Goal: Task Accomplishment & Management: Manage account settings

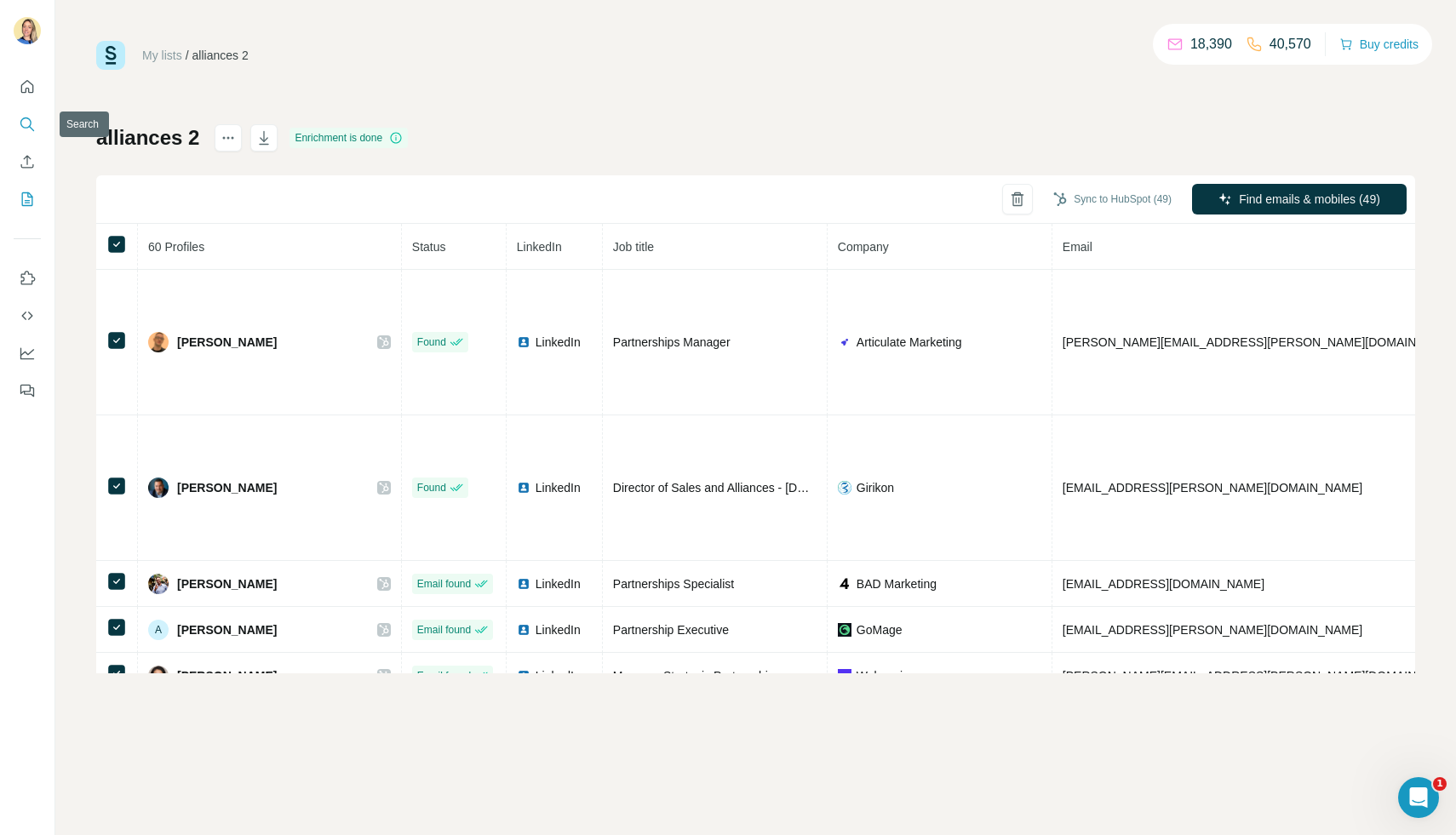
click at [27, 128] on icon "Search" at bounding box center [27, 124] width 17 height 17
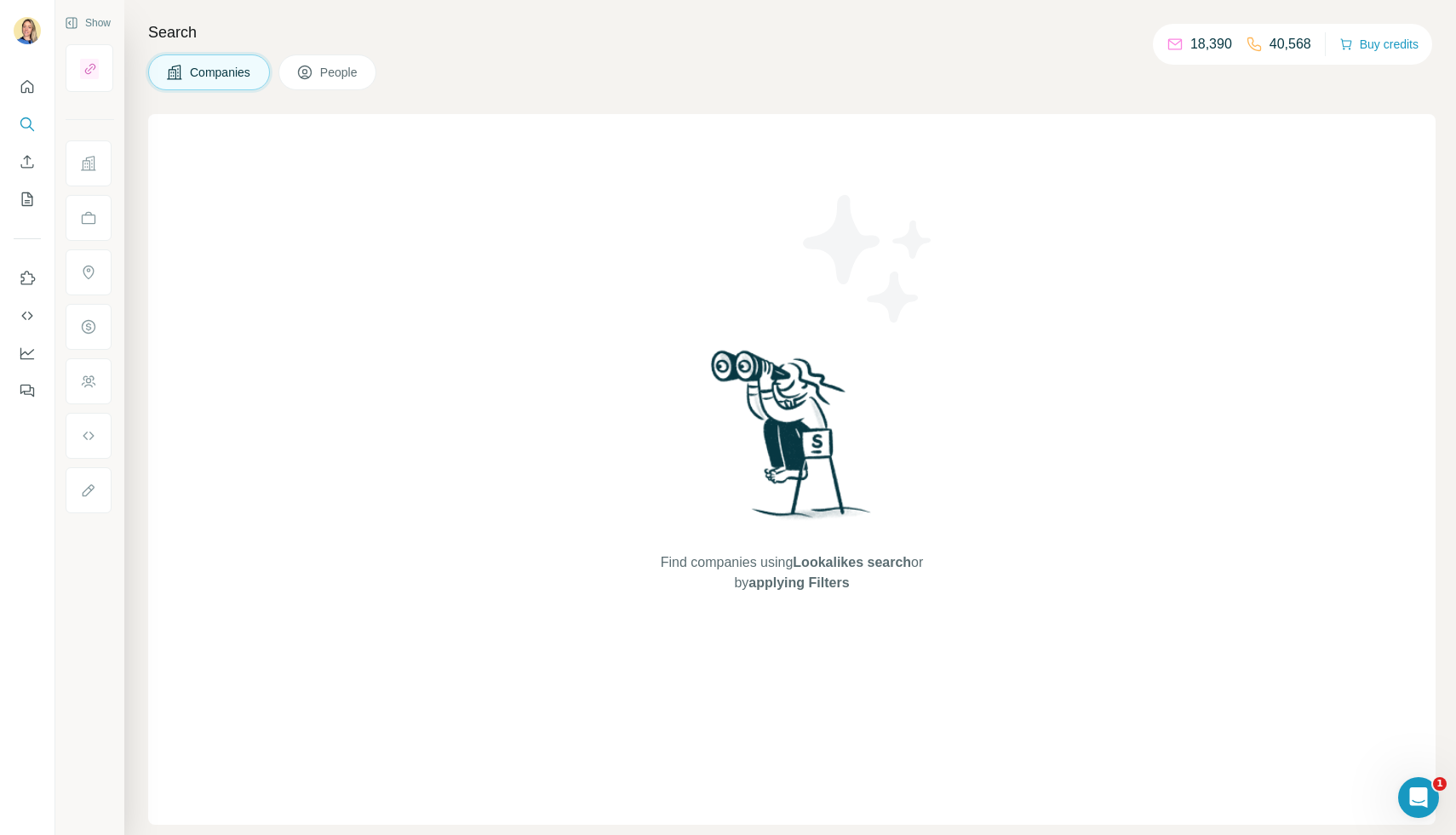
click at [93, 82] on div at bounding box center [90, 68] width 48 height 48
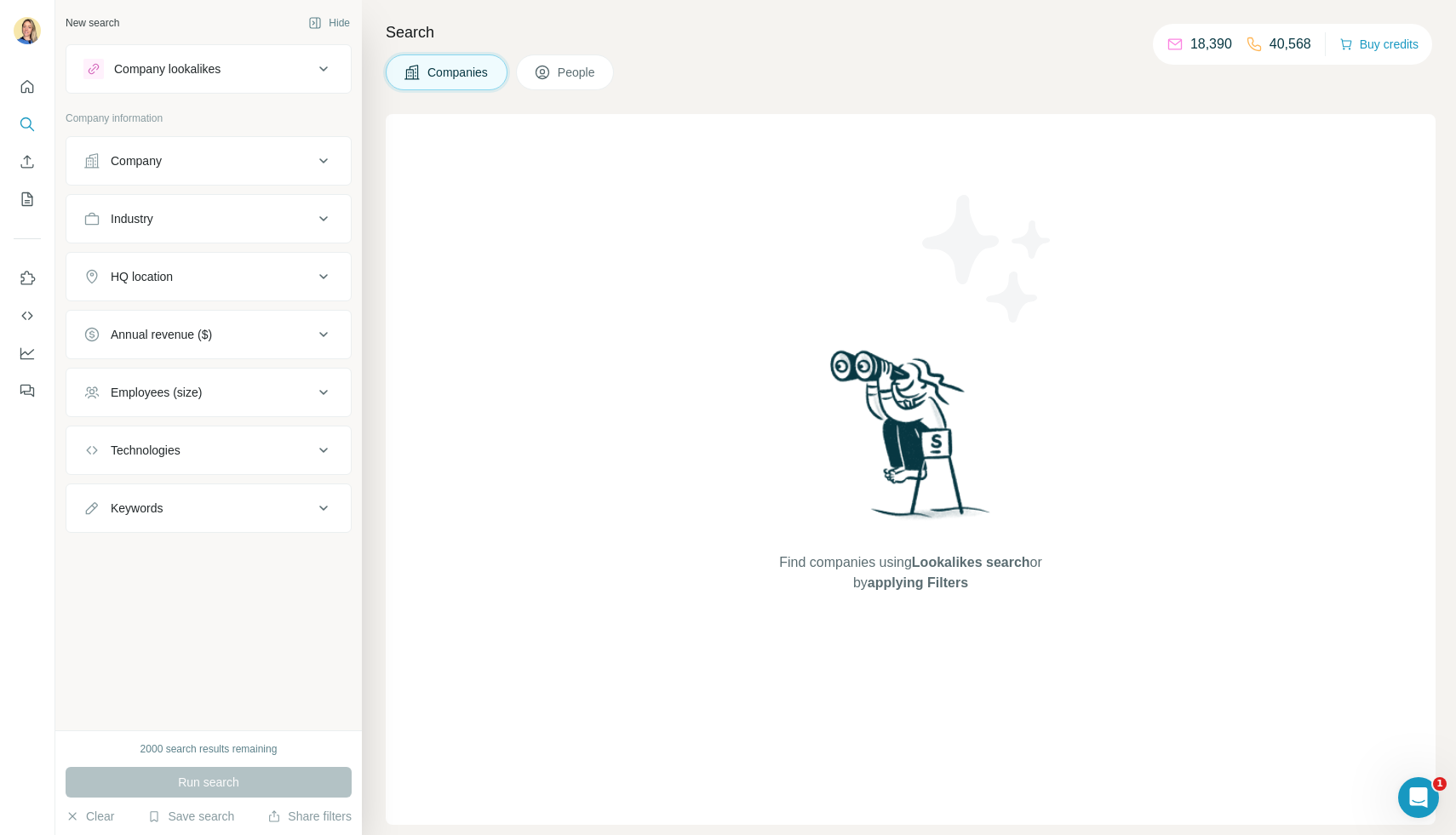
click at [181, 95] on div "Company lookalikes Company information Company Industry HQ location Annual reve…" at bounding box center [209, 288] width 286 height 489
click at [184, 76] on div "Company lookalikes" at bounding box center [167, 69] width 106 height 17
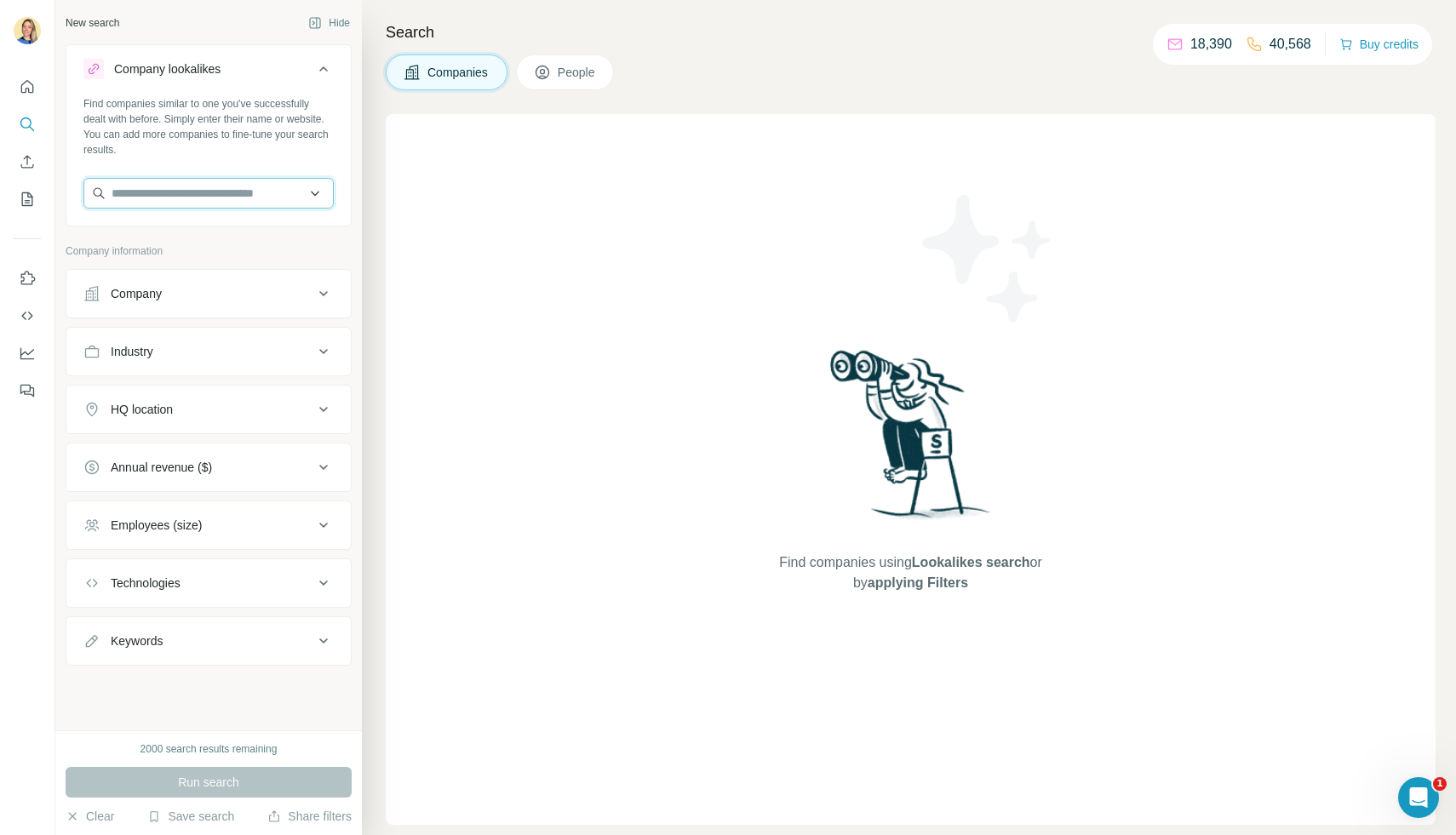
click at [160, 188] on input "text" at bounding box center [208, 193] width 250 height 31
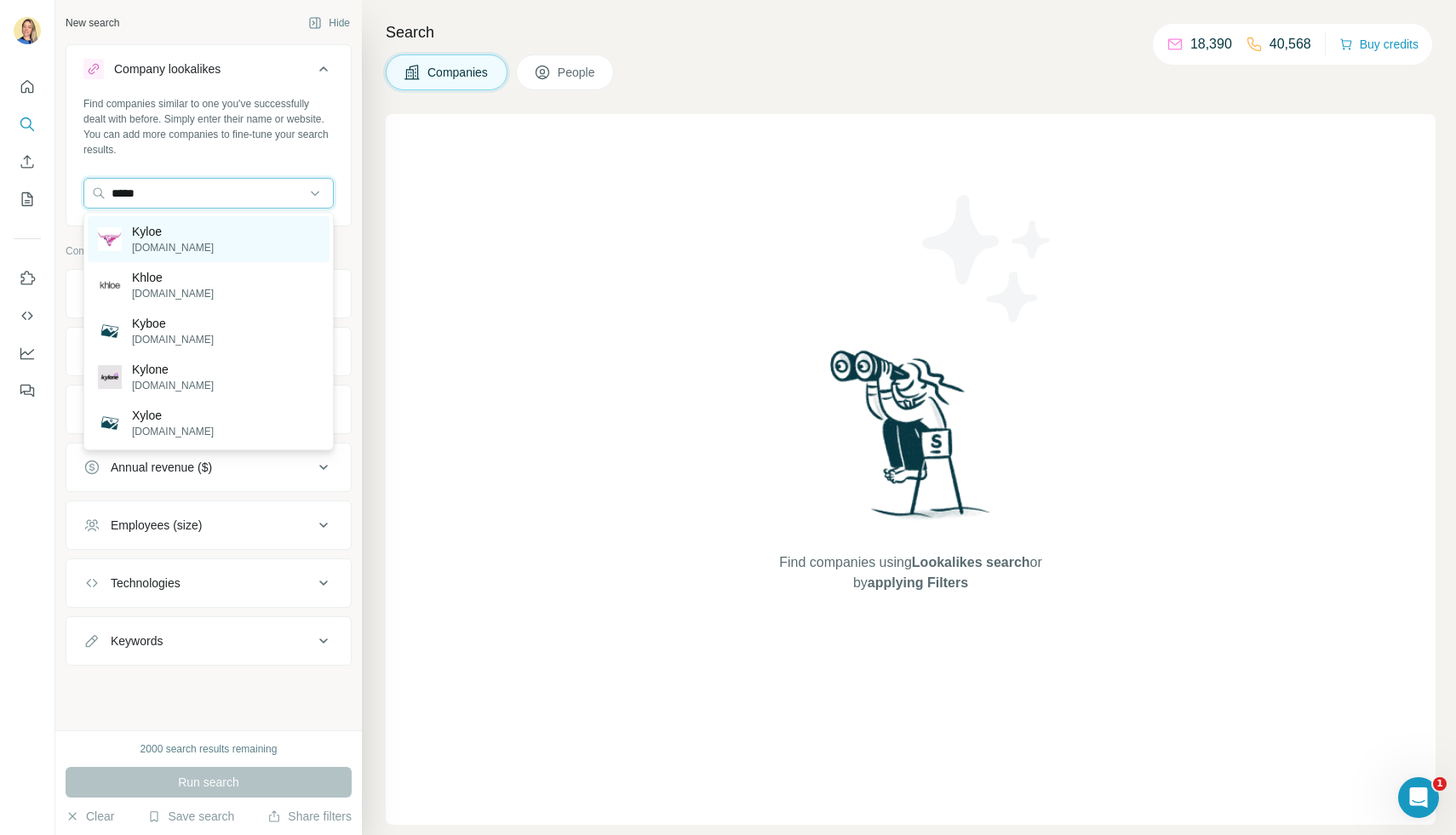
type input "*****"
click at [168, 233] on p "Kyloe" at bounding box center [172, 232] width 81 height 17
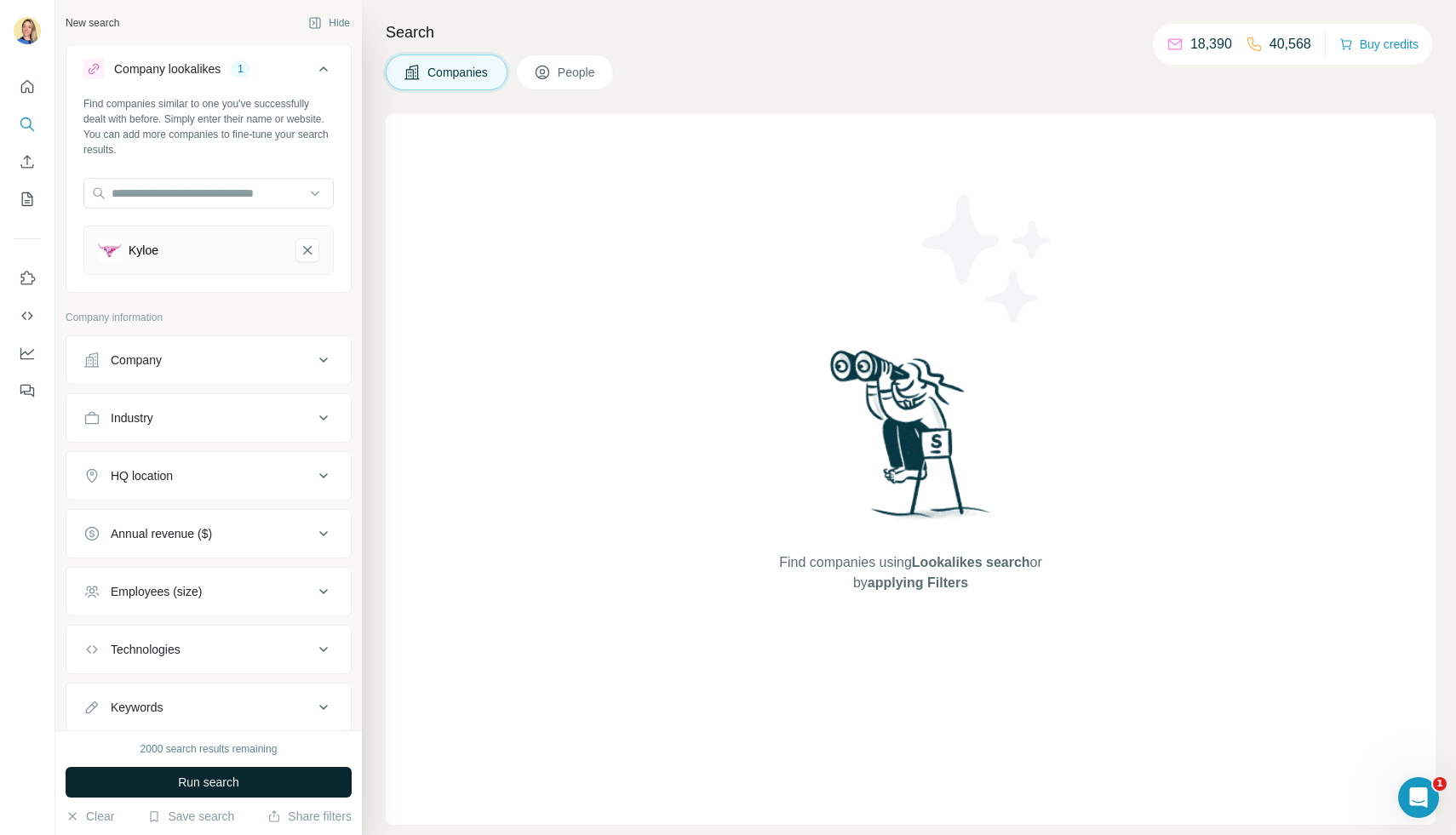
click at [187, 773] on span "Run search" at bounding box center [209, 782] width 62 height 17
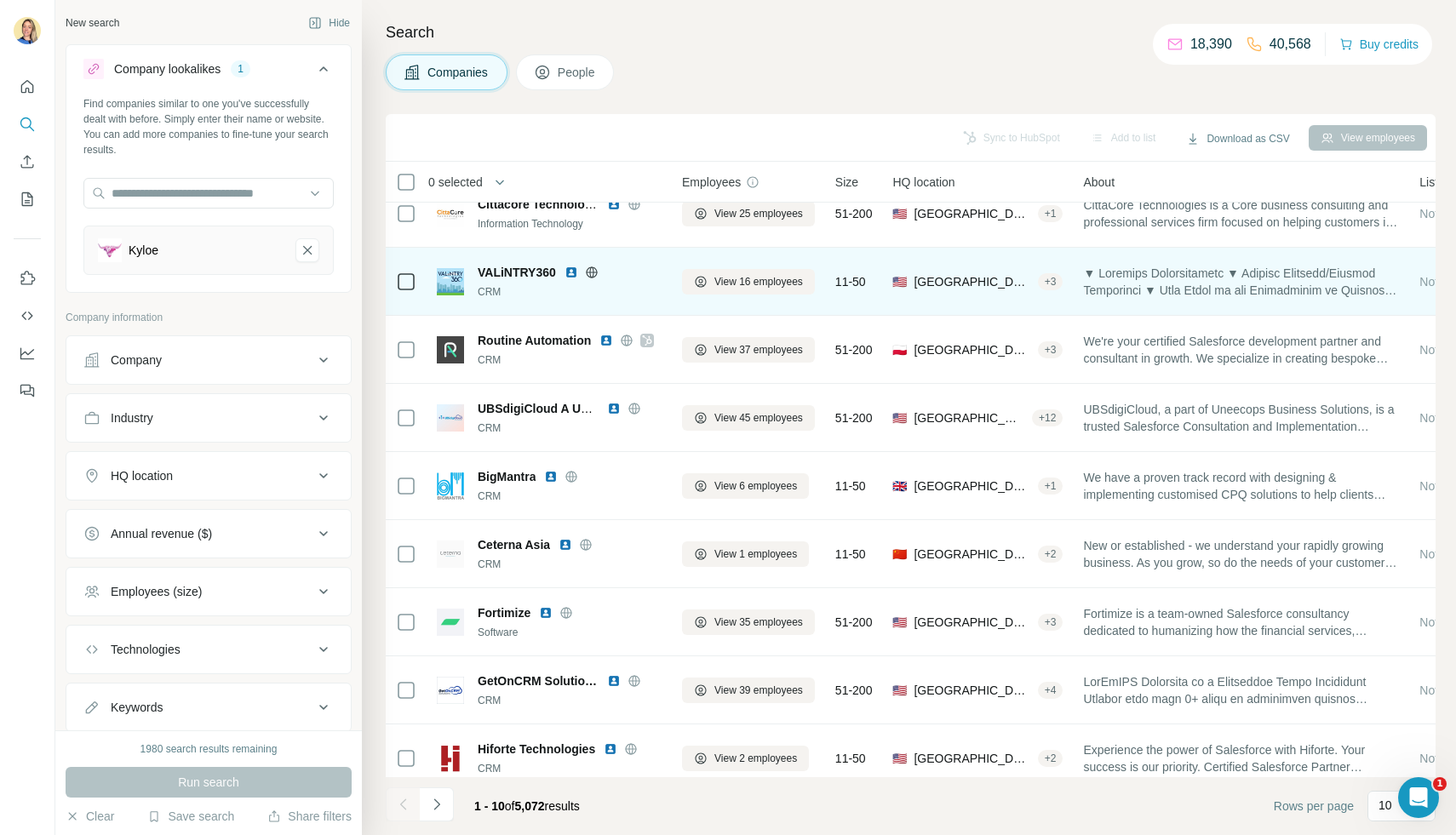
scroll to position [106, 0]
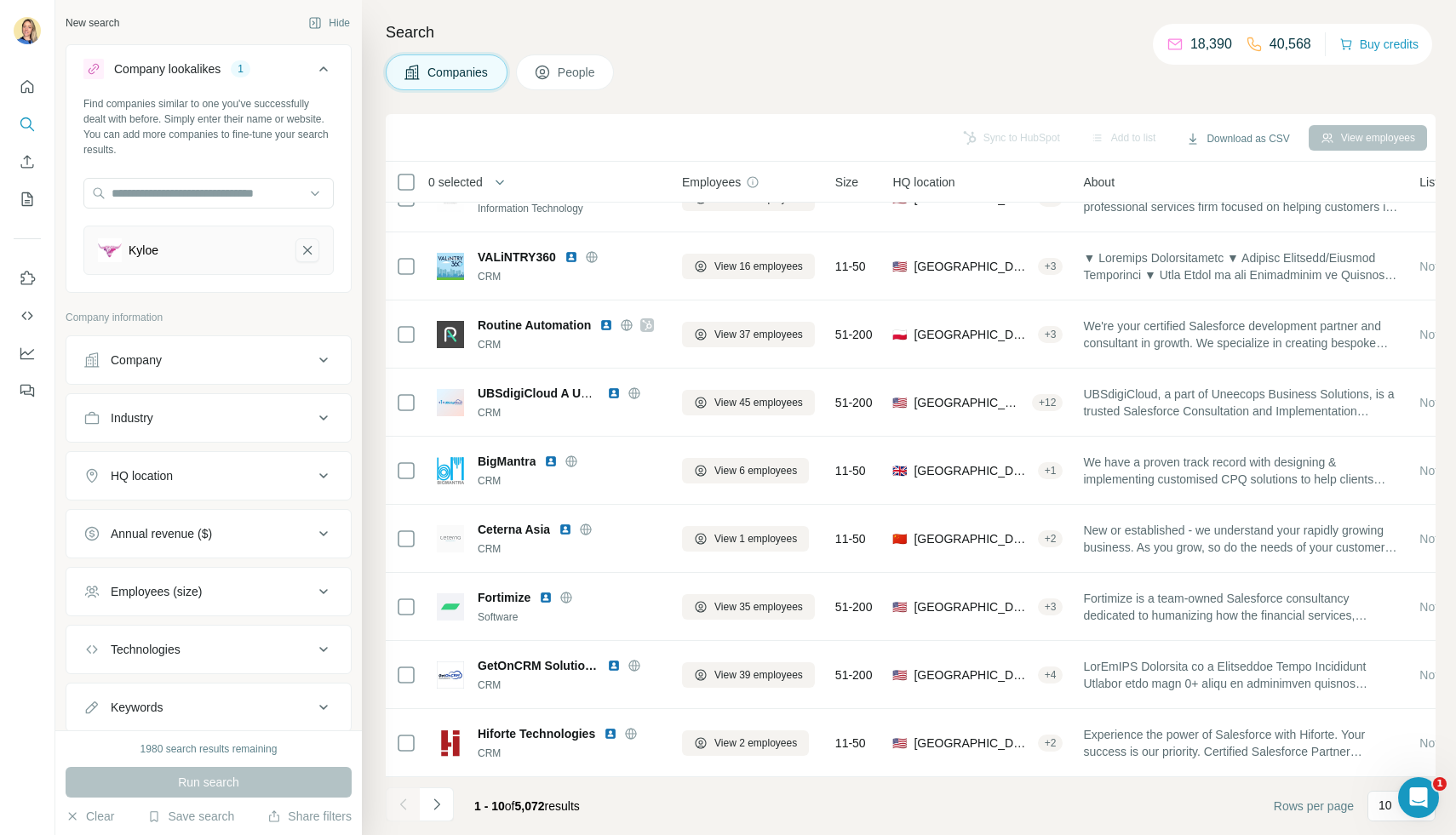
click at [312, 247] on icon "Kyloe-remove-button" at bounding box center [307, 250] width 15 height 17
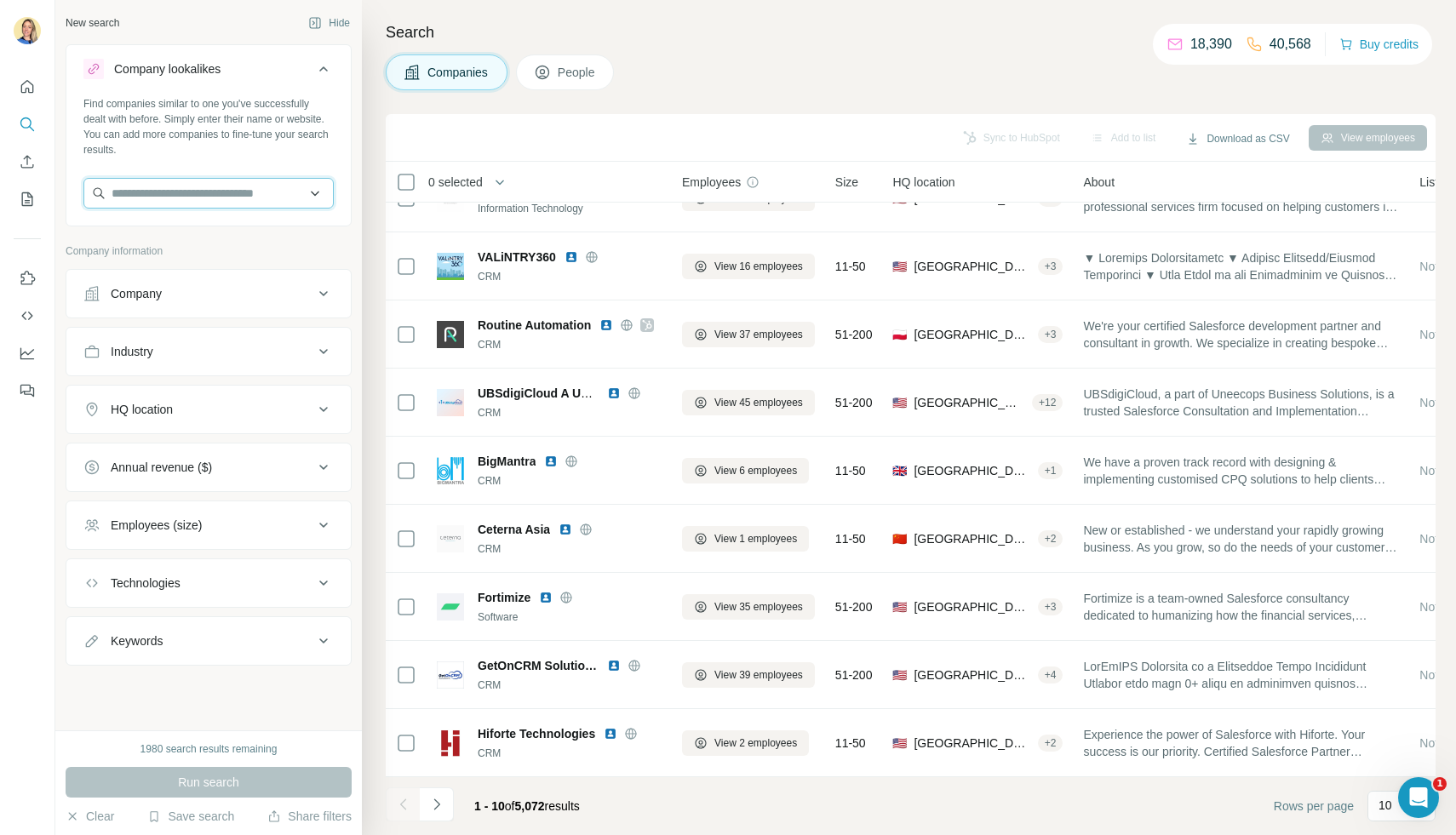
click at [152, 178] on input "text" at bounding box center [208, 193] width 250 height 31
type input "******"
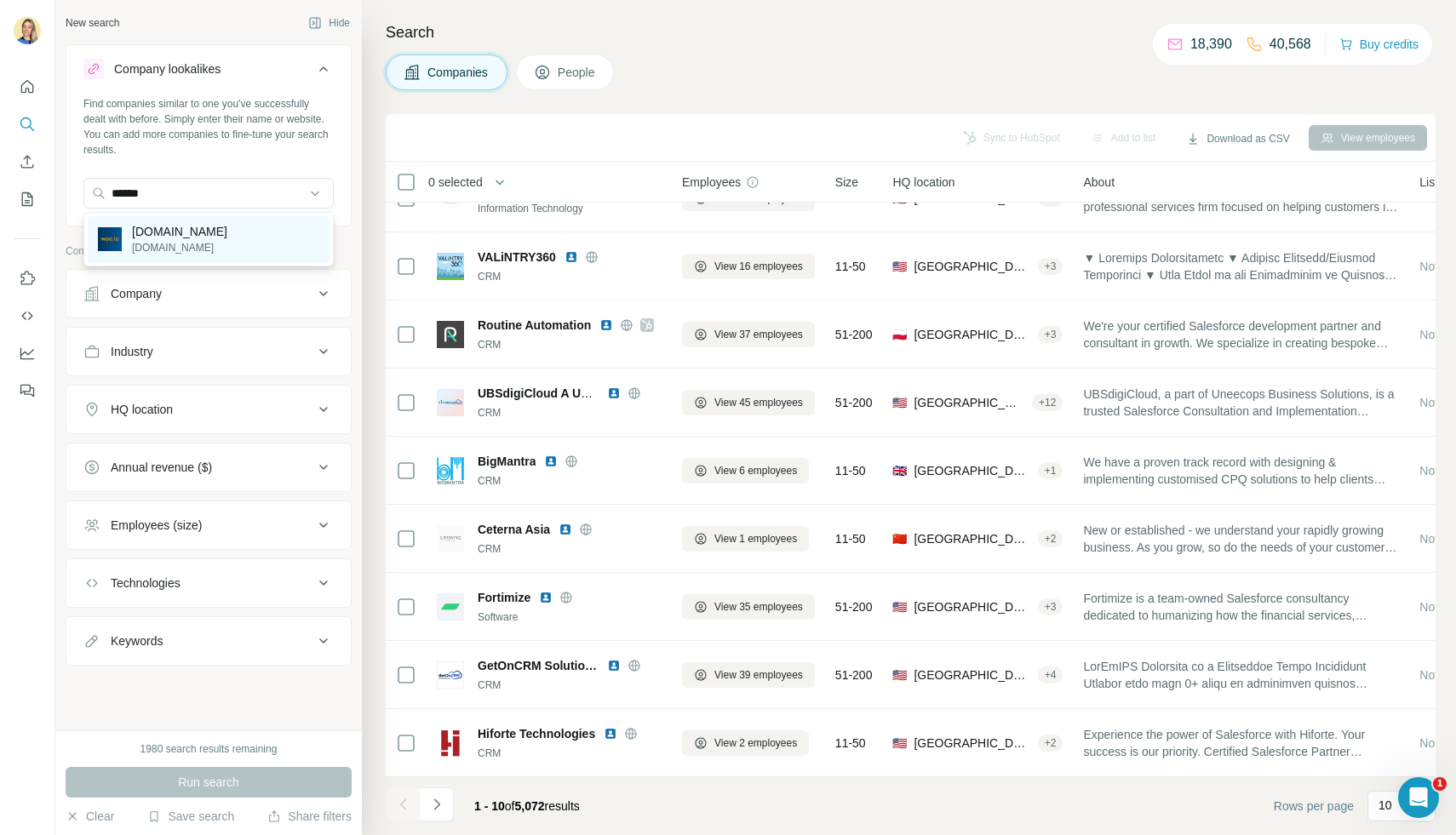
click at [191, 241] on div "[DOMAIN_NAME] [DOMAIN_NAME]" at bounding box center [208, 240] width 241 height 46
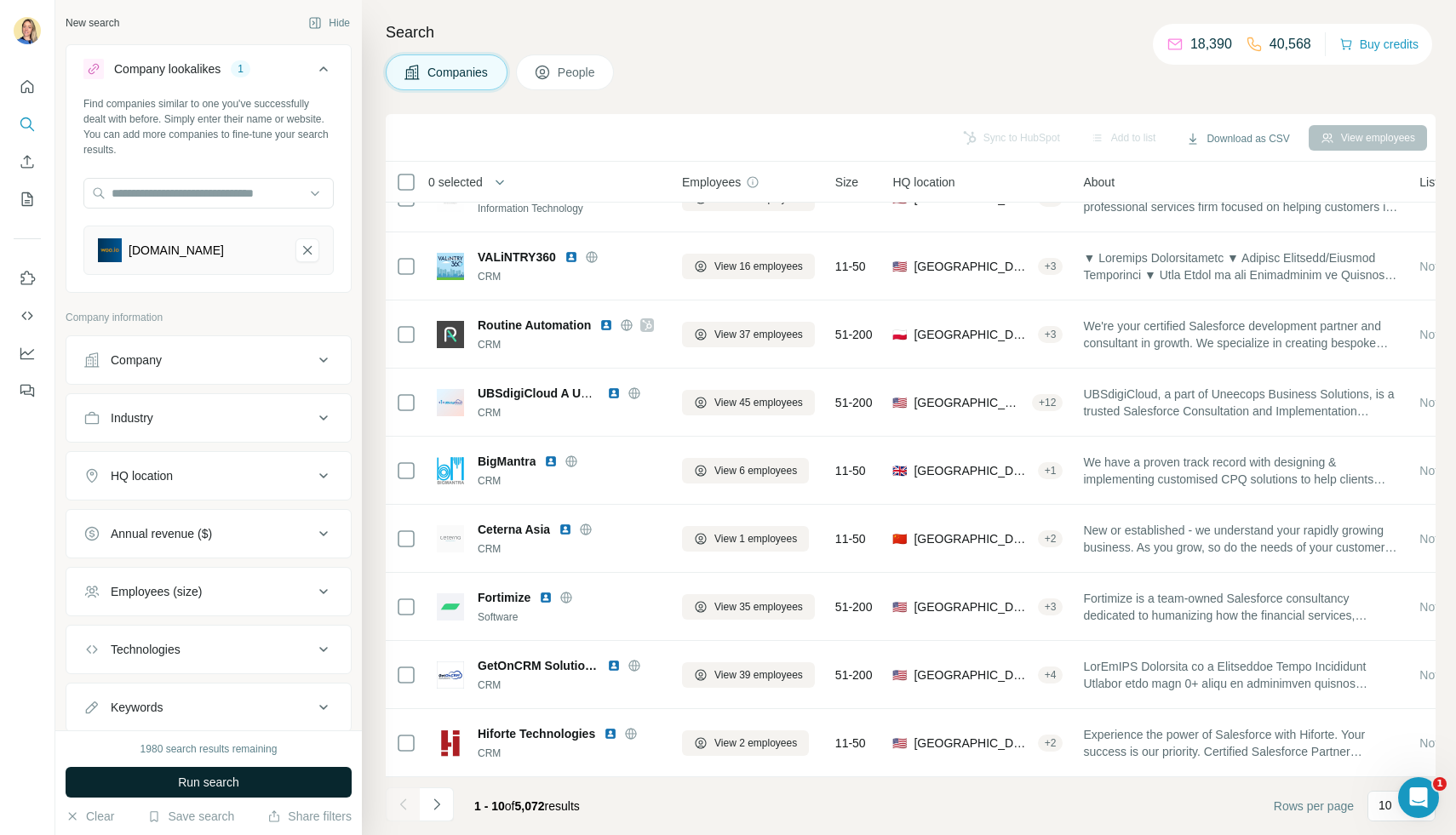
click at [177, 769] on button "Run search" at bounding box center [209, 782] width 286 height 31
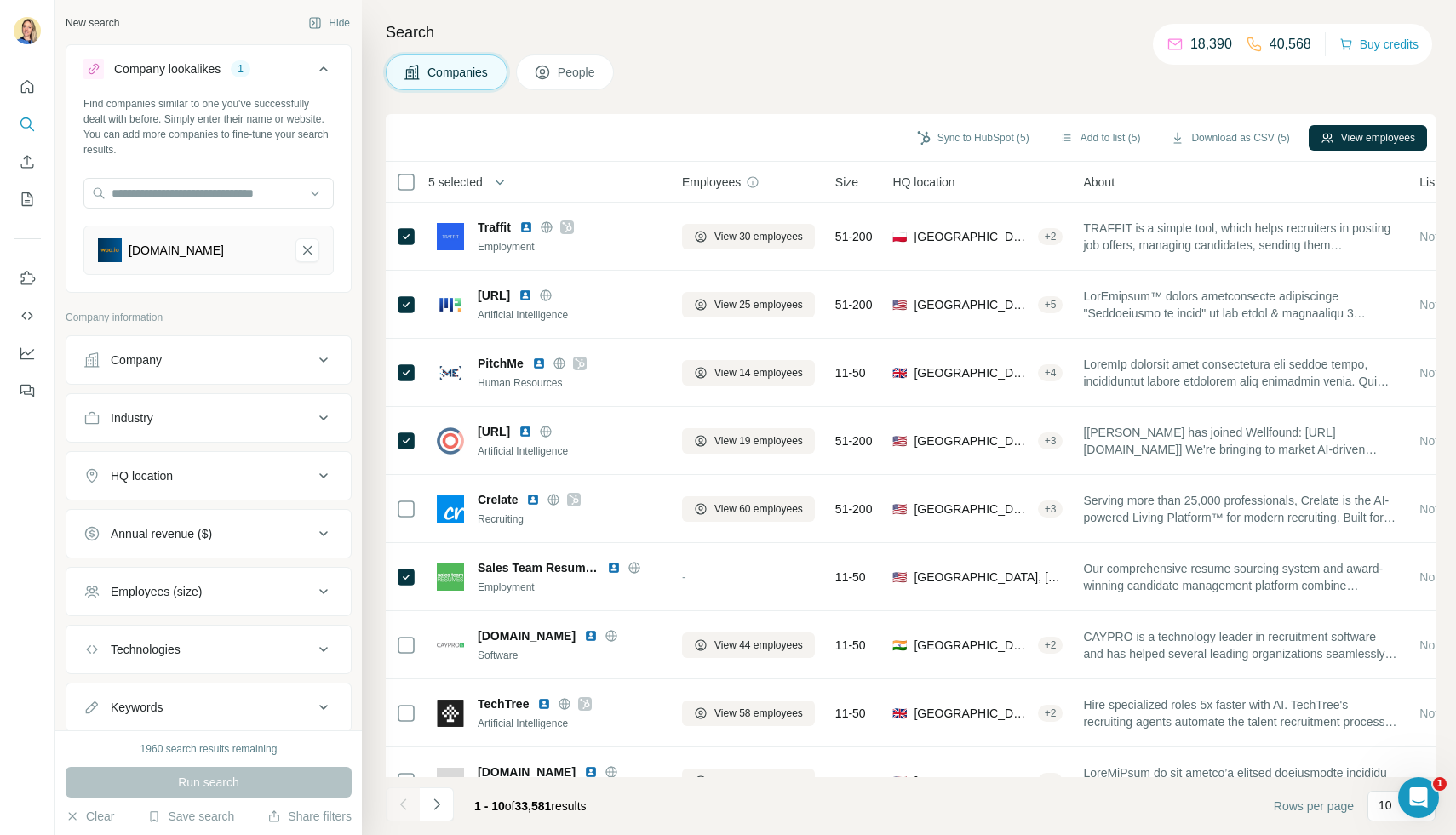
click at [575, 72] on span "People" at bounding box center [578, 73] width 39 height 17
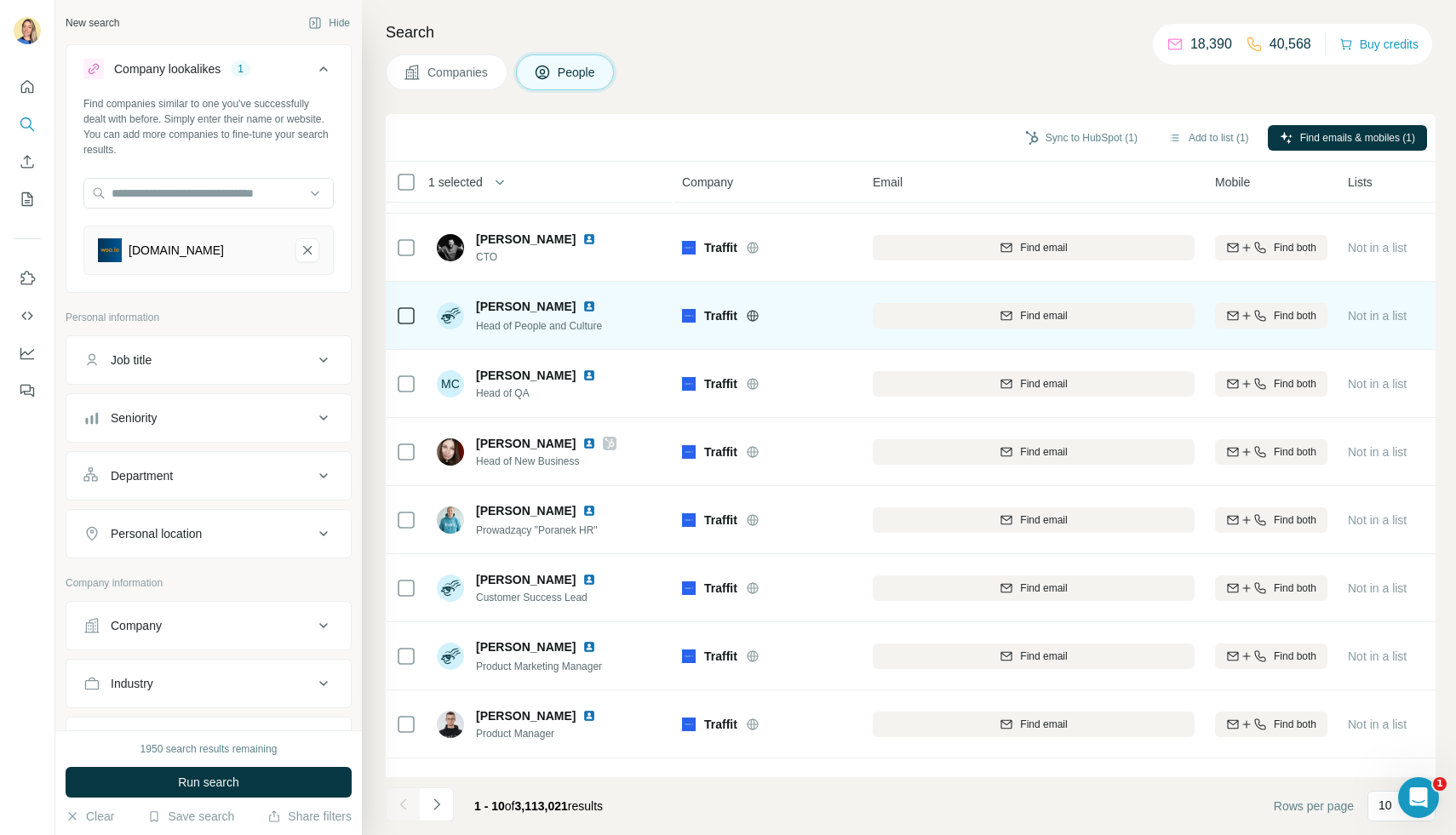
scroll to position [106, 0]
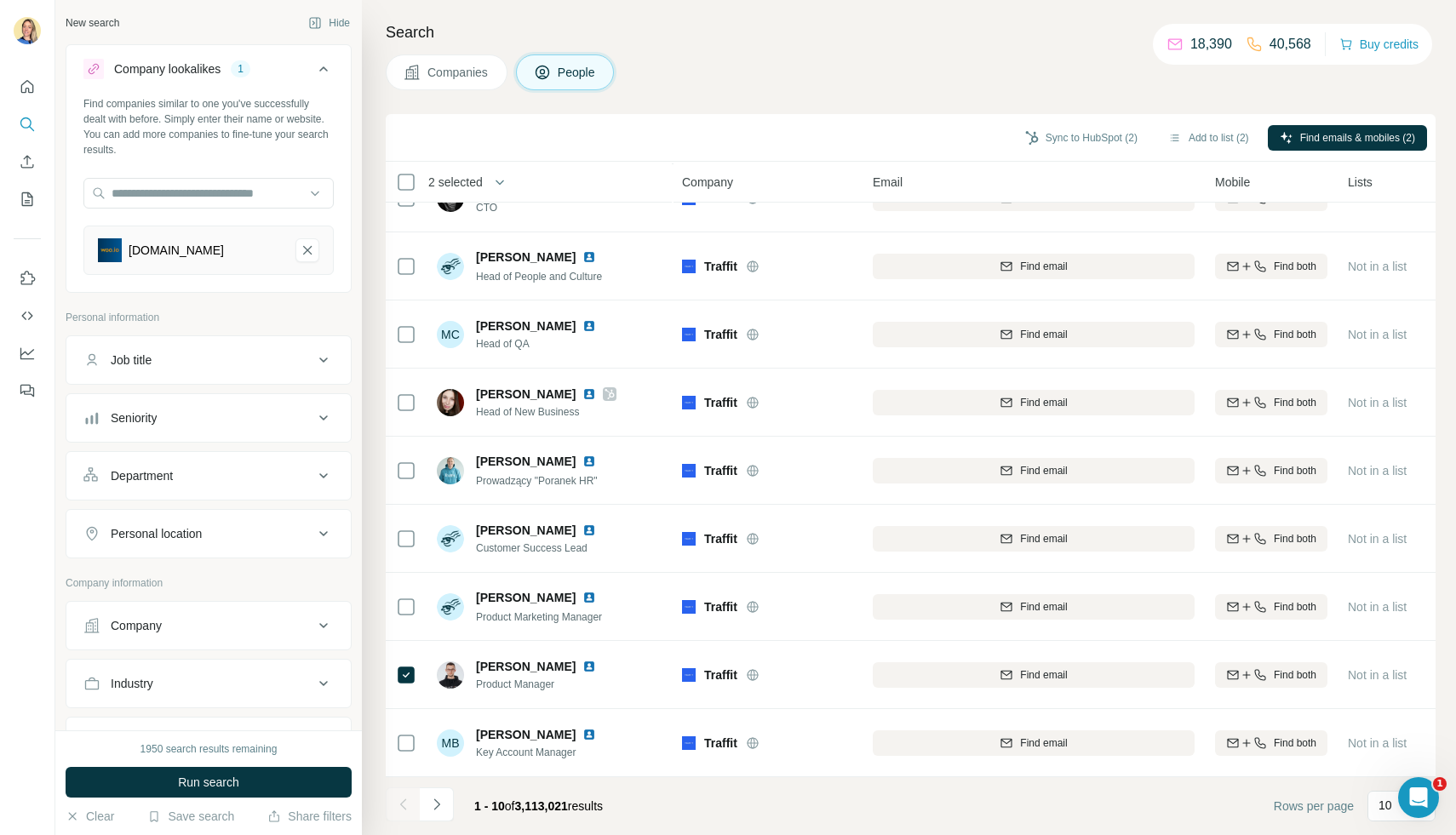
click at [227, 364] on div "Job title" at bounding box center [198, 360] width 230 height 17
click at [178, 406] on input "text" at bounding box center [191, 403] width 217 height 31
type input "**********"
click at [325, 397] on icon "button" at bounding box center [320, 403] width 17 height 17
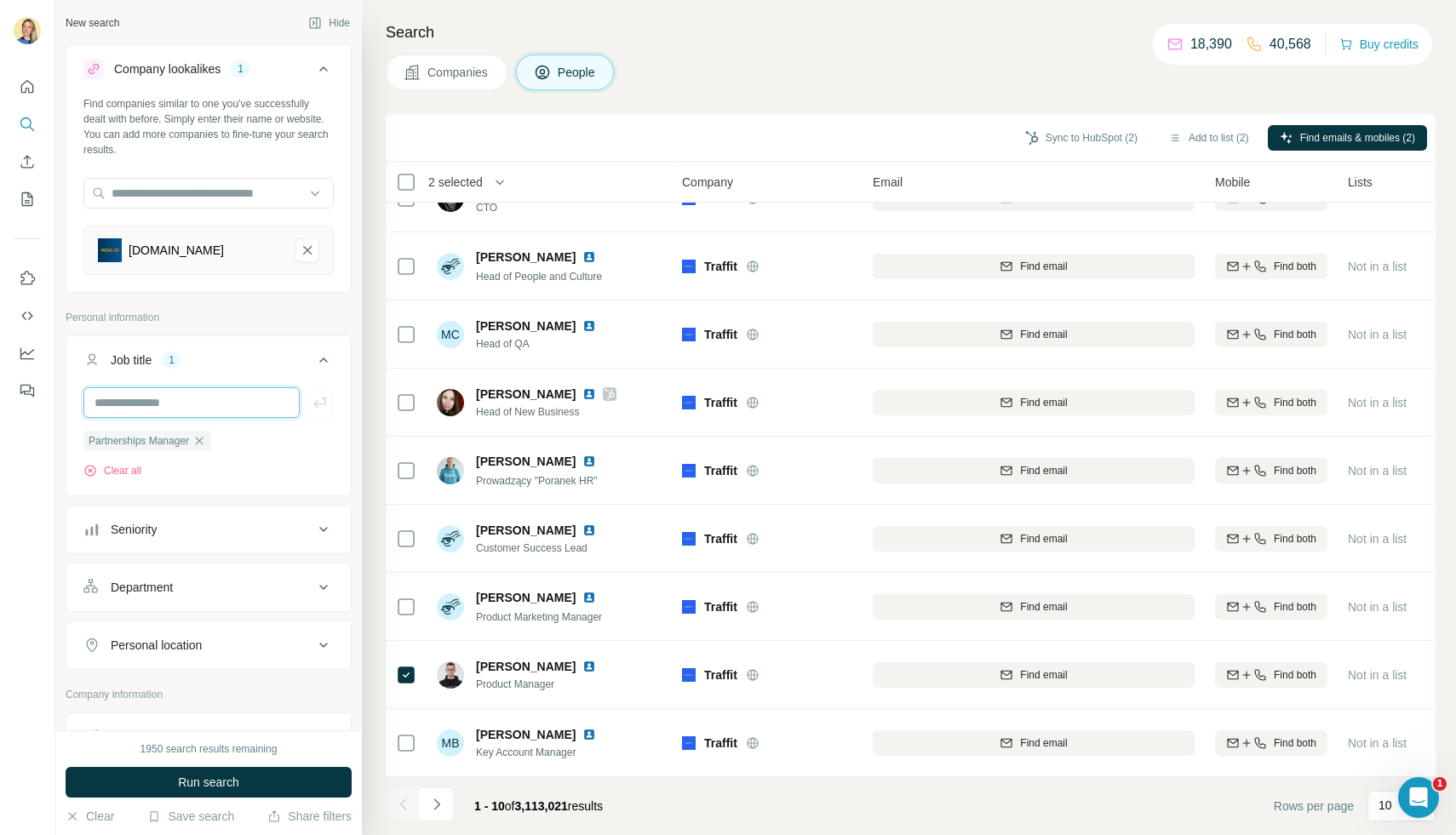
click at [201, 399] on input "text" at bounding box center [191, 403] width 217 height 31
type input "**********"
click at [315, 401] on icon "button" at bounding box center [320, 403] width 17 height 17
click at [203, 398] on input "text" at bounding box center [191, 403] width 217 height 31
type input "***"
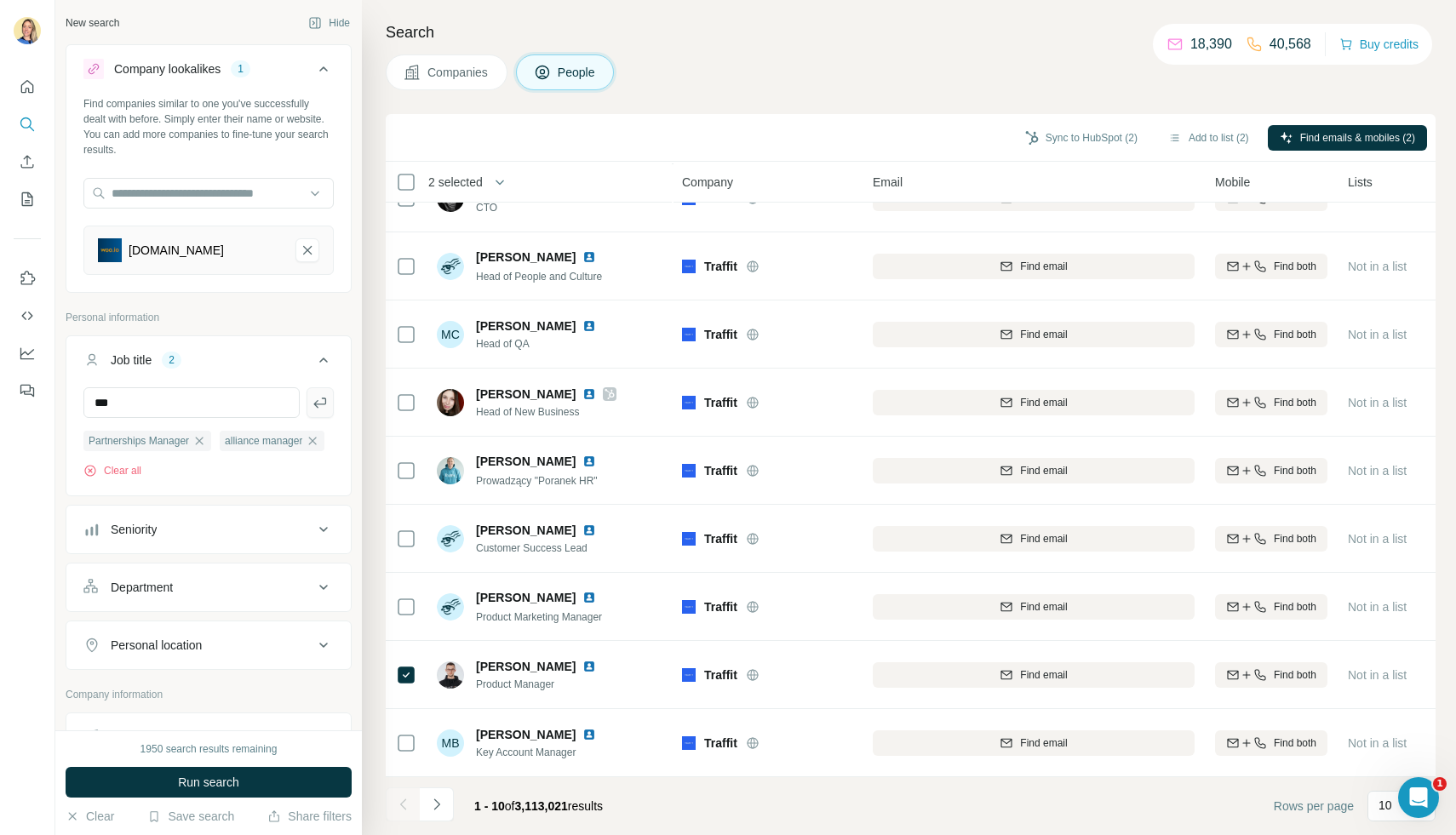
click at [323, 400] on icon "button" at bounding box center [320, 403] width 17 height 17
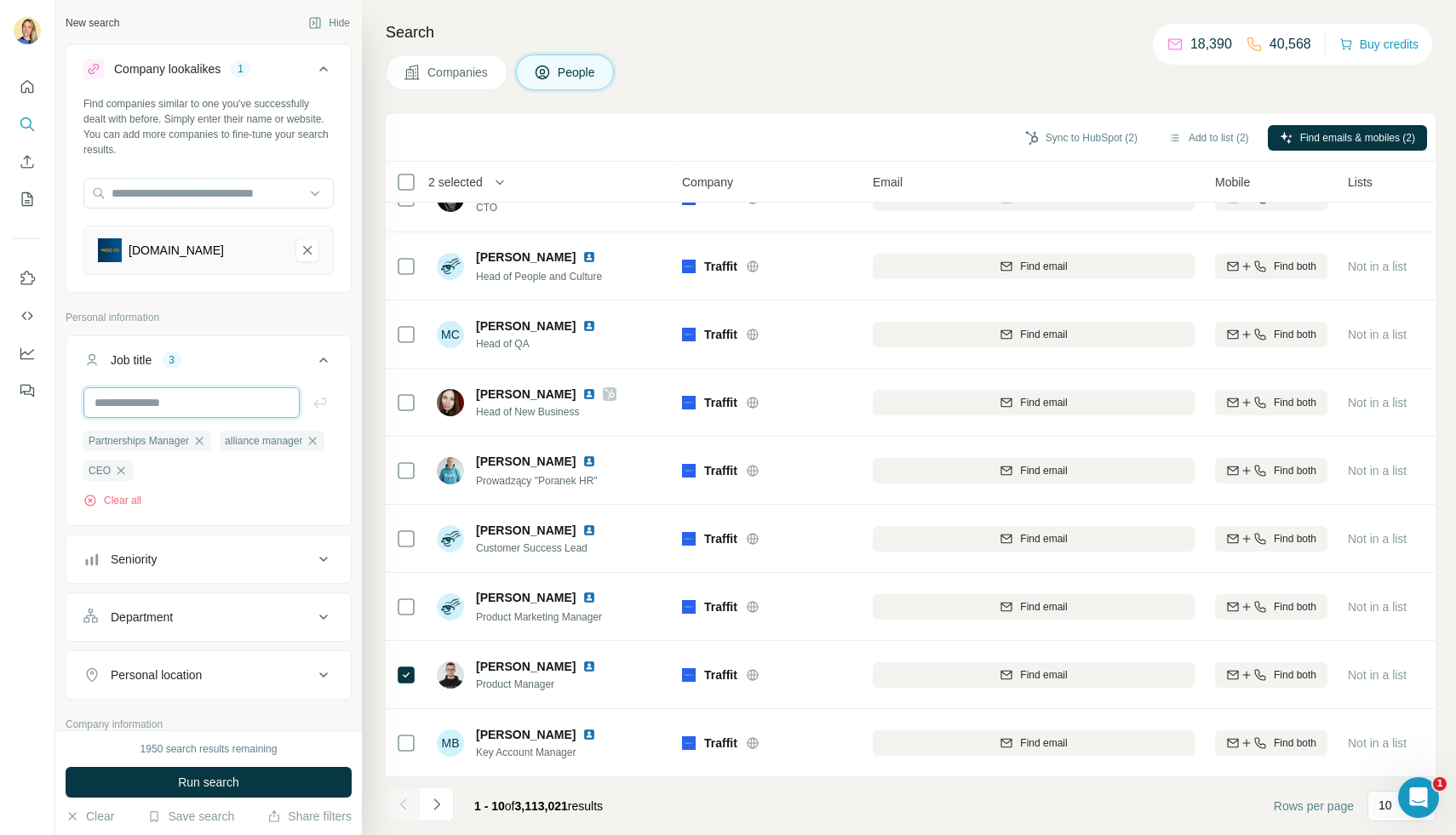
click at [247, 388] on input "text" at bounding box center [191, 403] width 217 height 31
type input "********"
click at [322, 402] on icon "button" at bounding box center [320, 403] width 17 height 17
click at [213, 402] on input "text" at bounding box center [191, 403] width 217 height 31
type input "**********"
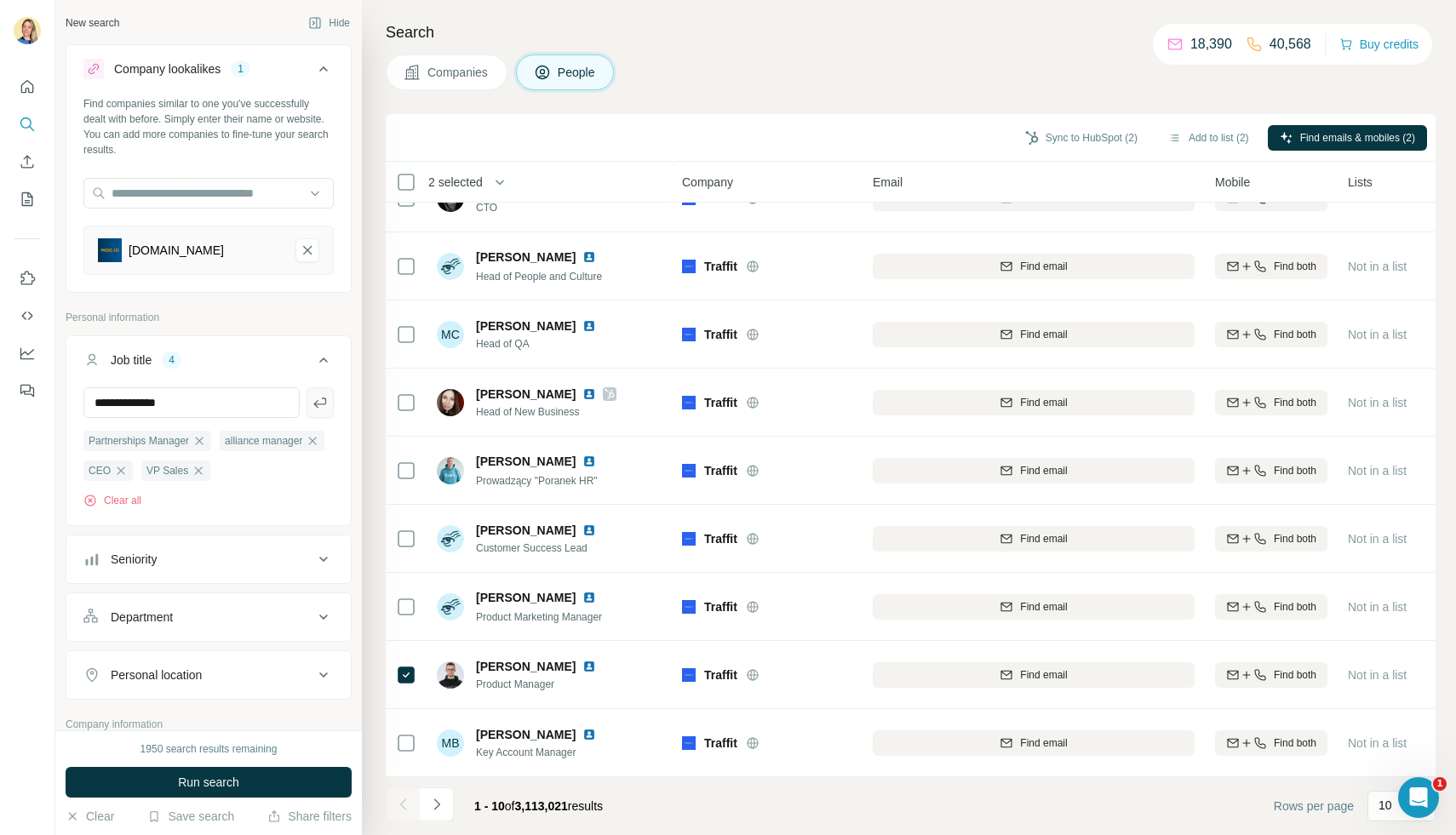
click at [324, 398] on icon "button" at bounding box center [320, 403] width 17 height 17
click at [212, 398] on input "text" at bounding box center [191, 403] width 217 height 31
type input "**********"
click at [334, 402] on div "**********" at bounding box center [209, 454] width 284 height 134
click at [322, 401] on icon "button" at bounding box center [320, 403] width 17 height 17
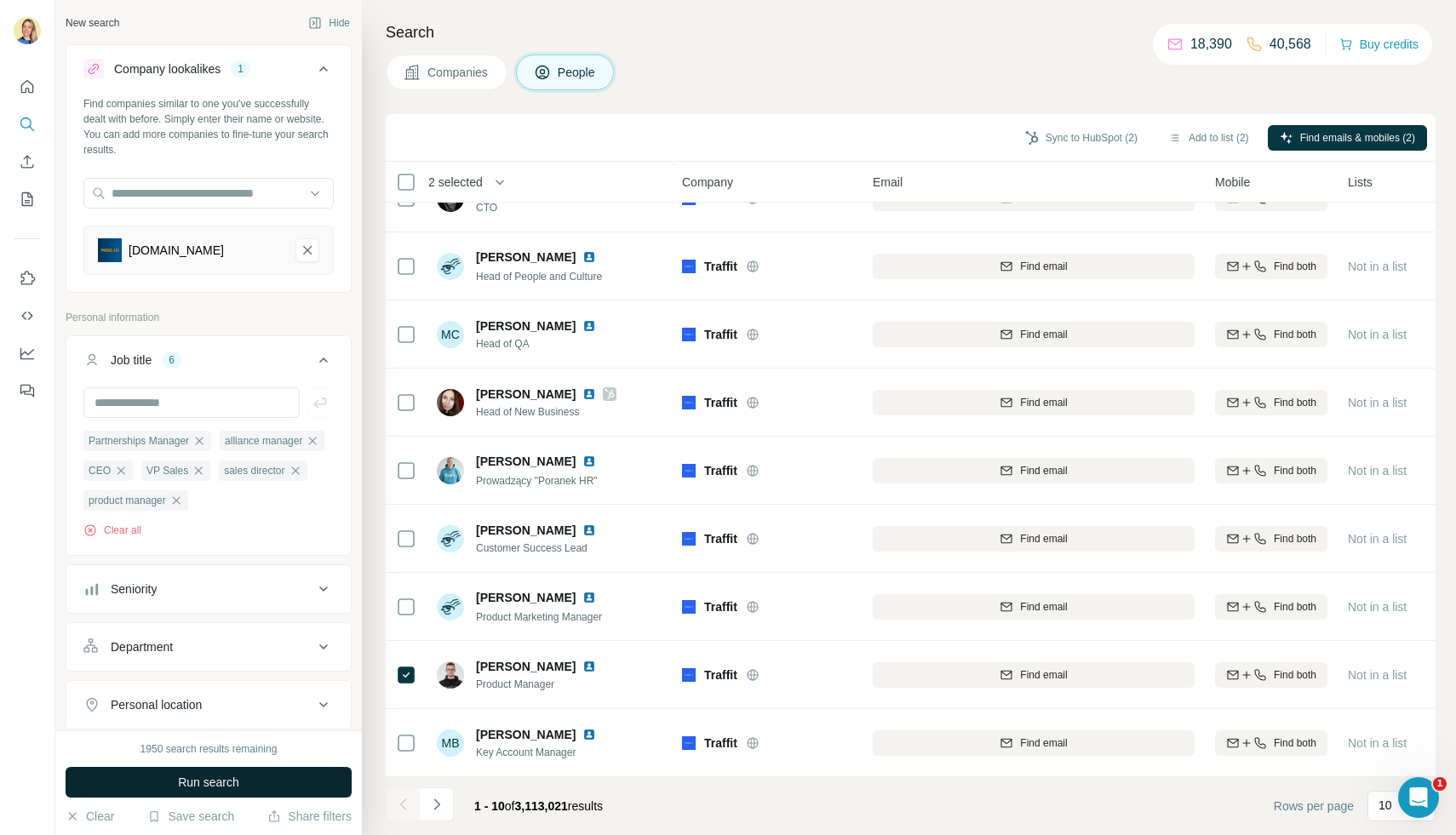
click at [199, 774] on span "Run search" at bounding box center [209, 782] width 62 height 17
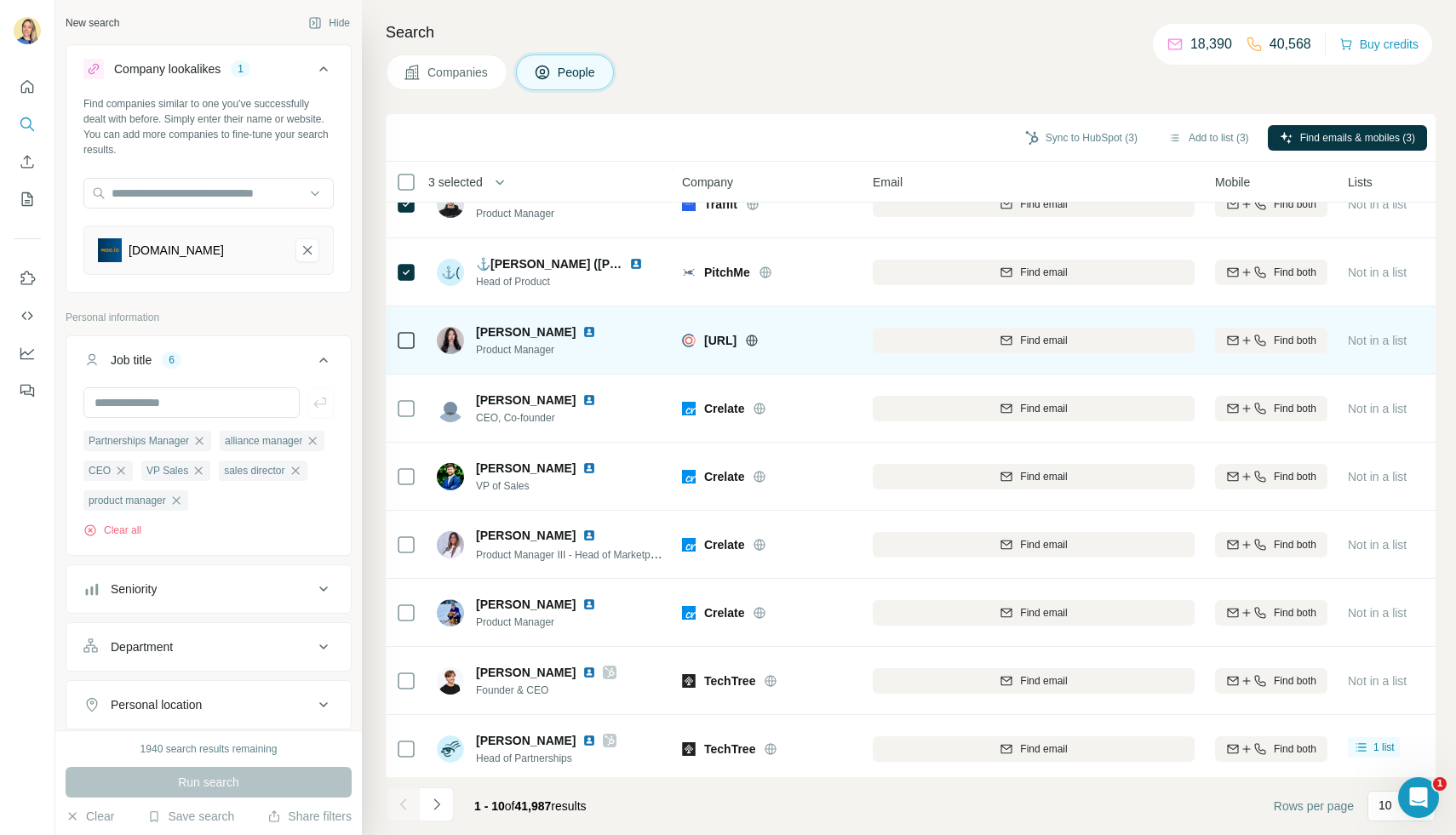
scroll to position [104, 0]
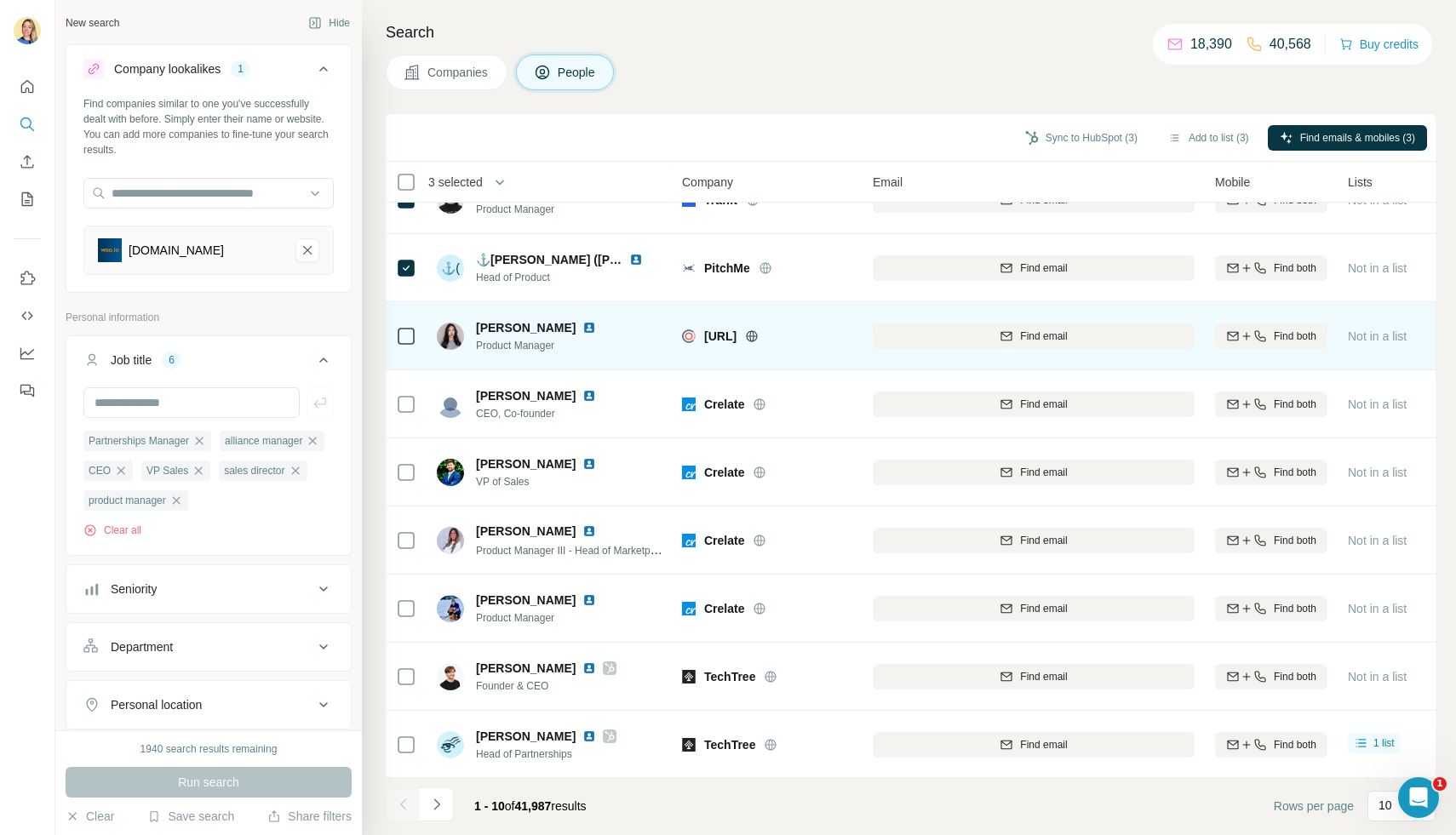
click at [414, 335] on icon at bounding box center [407, 336] width 21 height 21
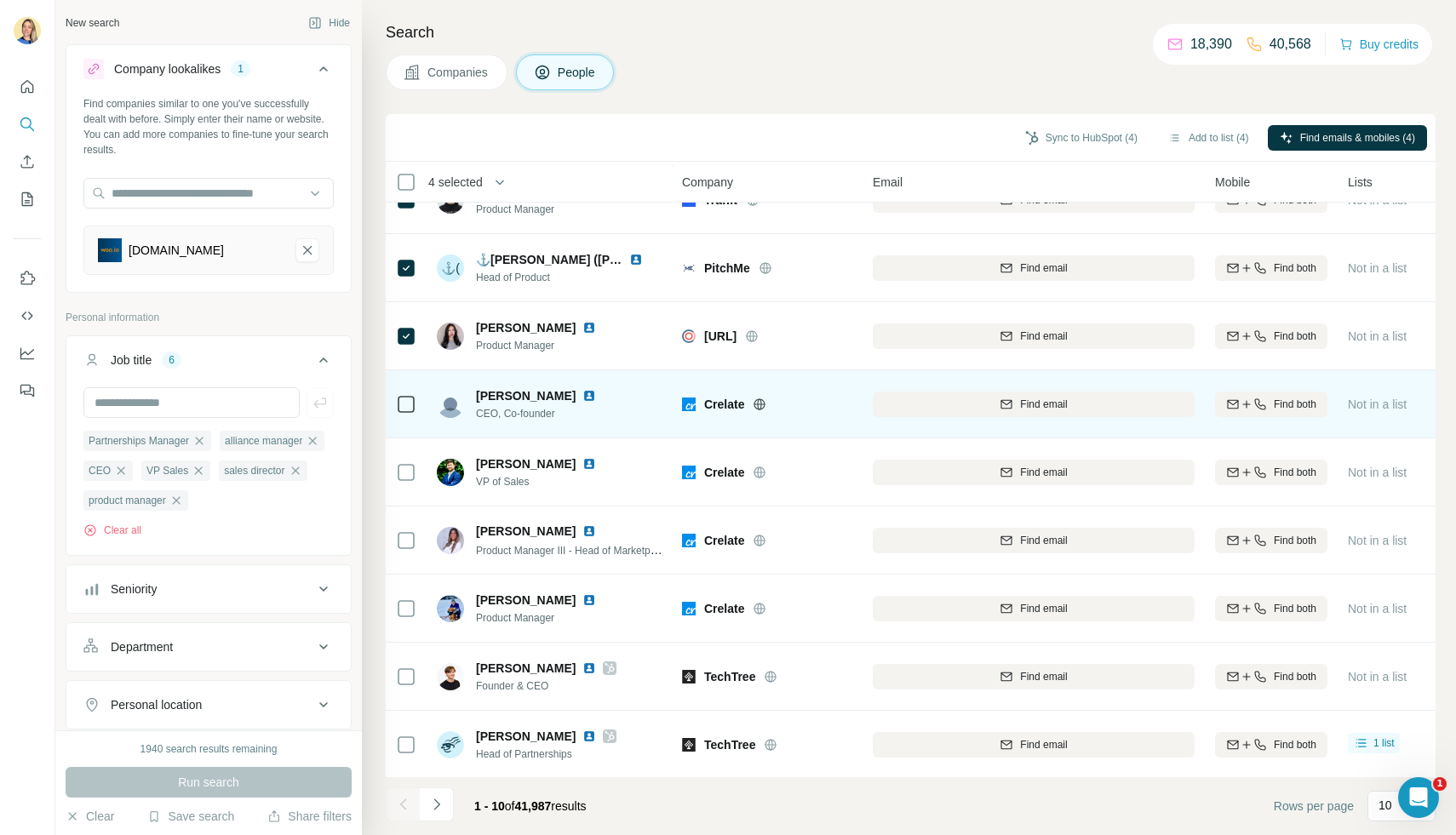
scroll to position [106, 0]
click at [417, 404] on td at bounding box center [407, 403] width 41 height 68
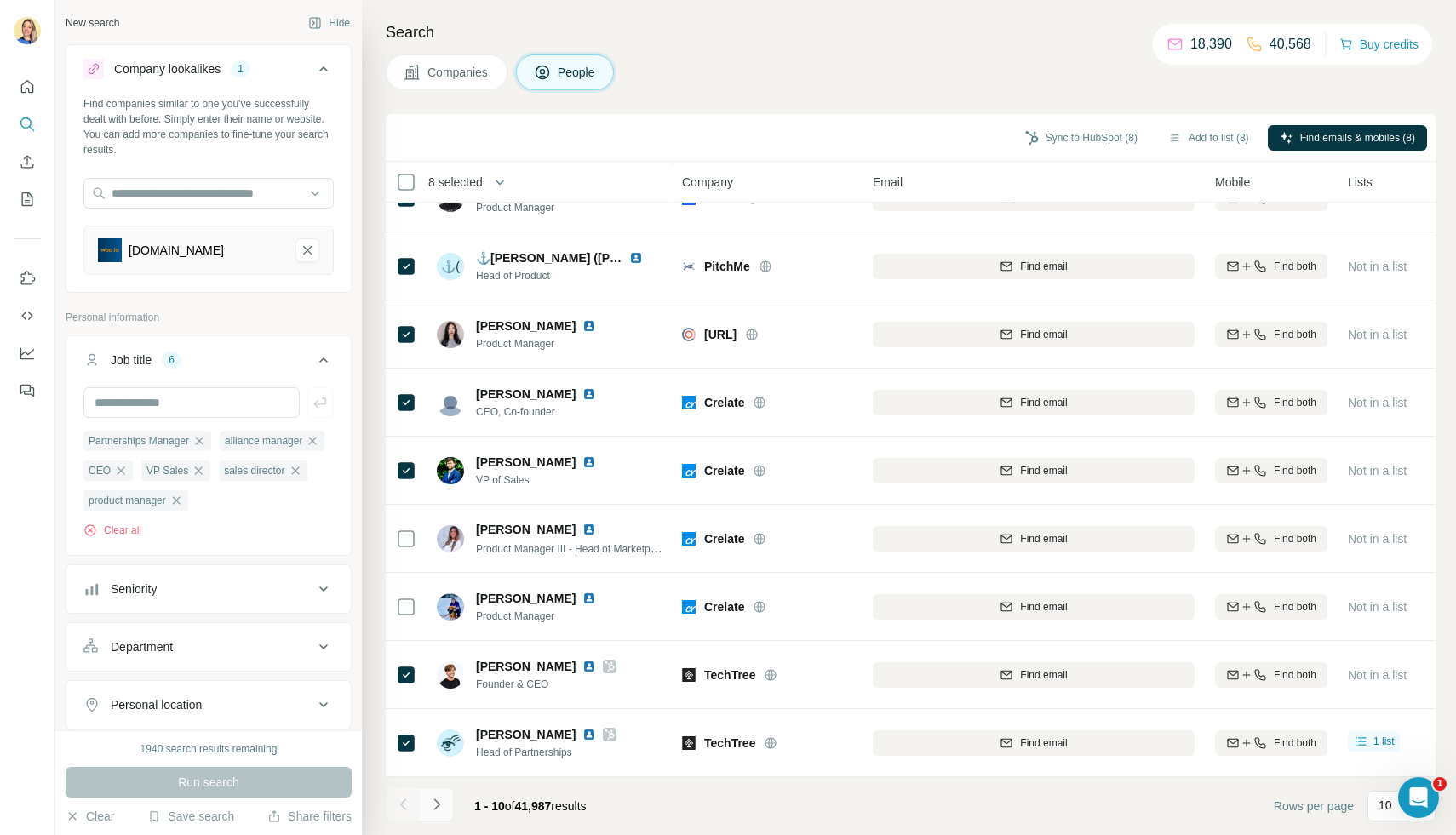
click at [444, 813] on button "Navigate to next page" at bounding box center [437, 804] width 34 height 34
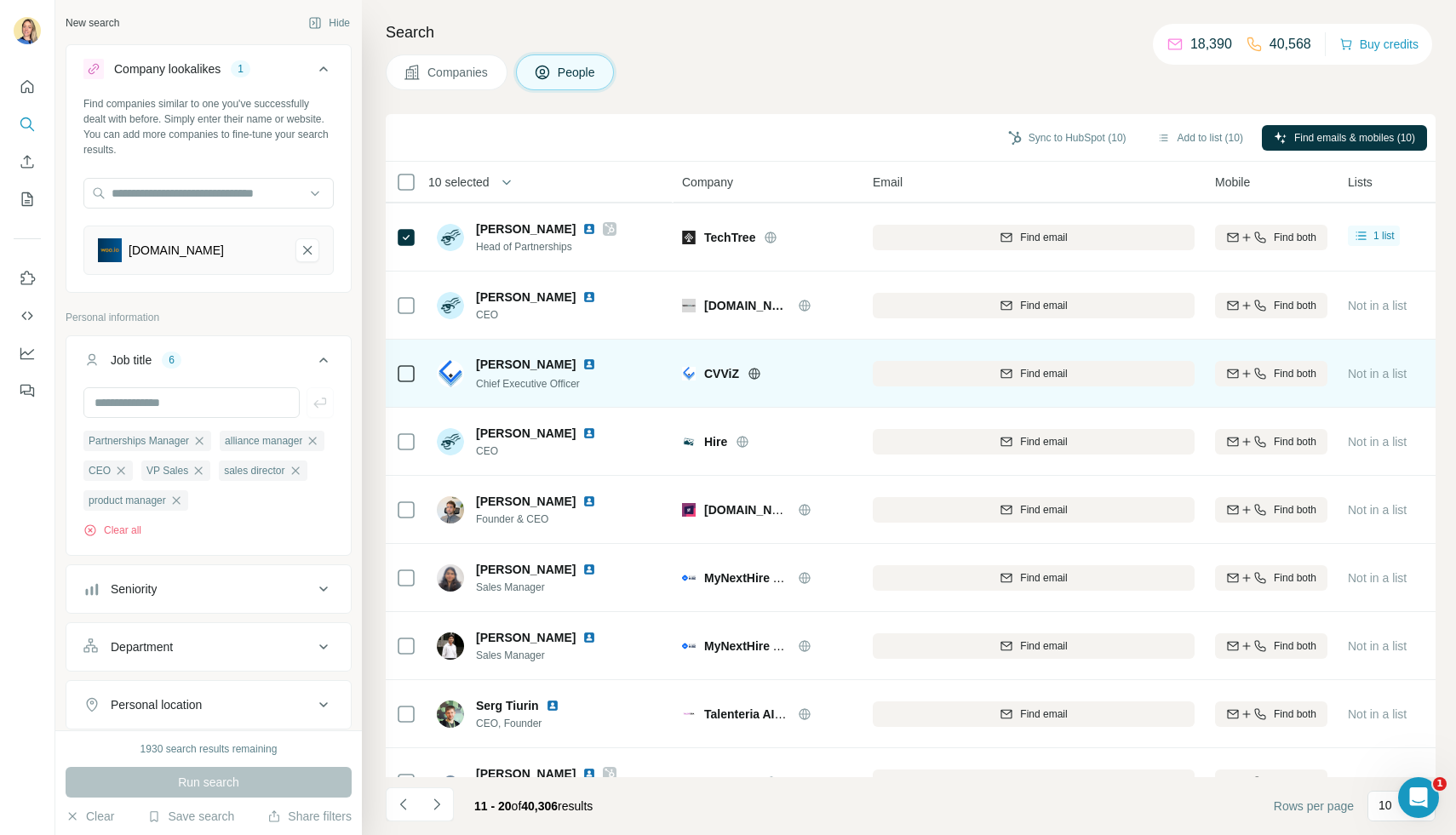
scroll to position [71, 0]
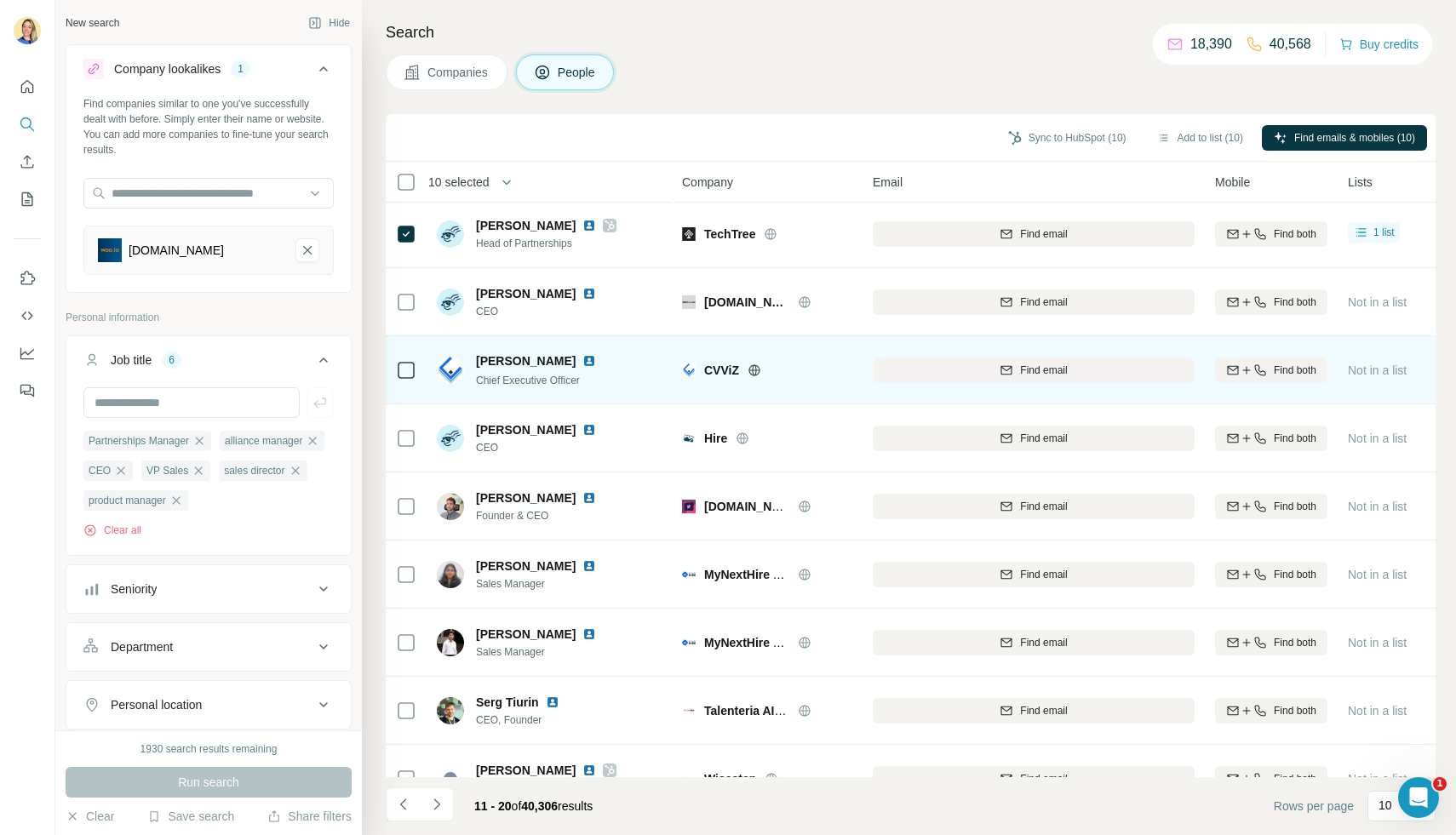
click at [399, 382] on div at bounding box center [407, 370] width 21 height 47
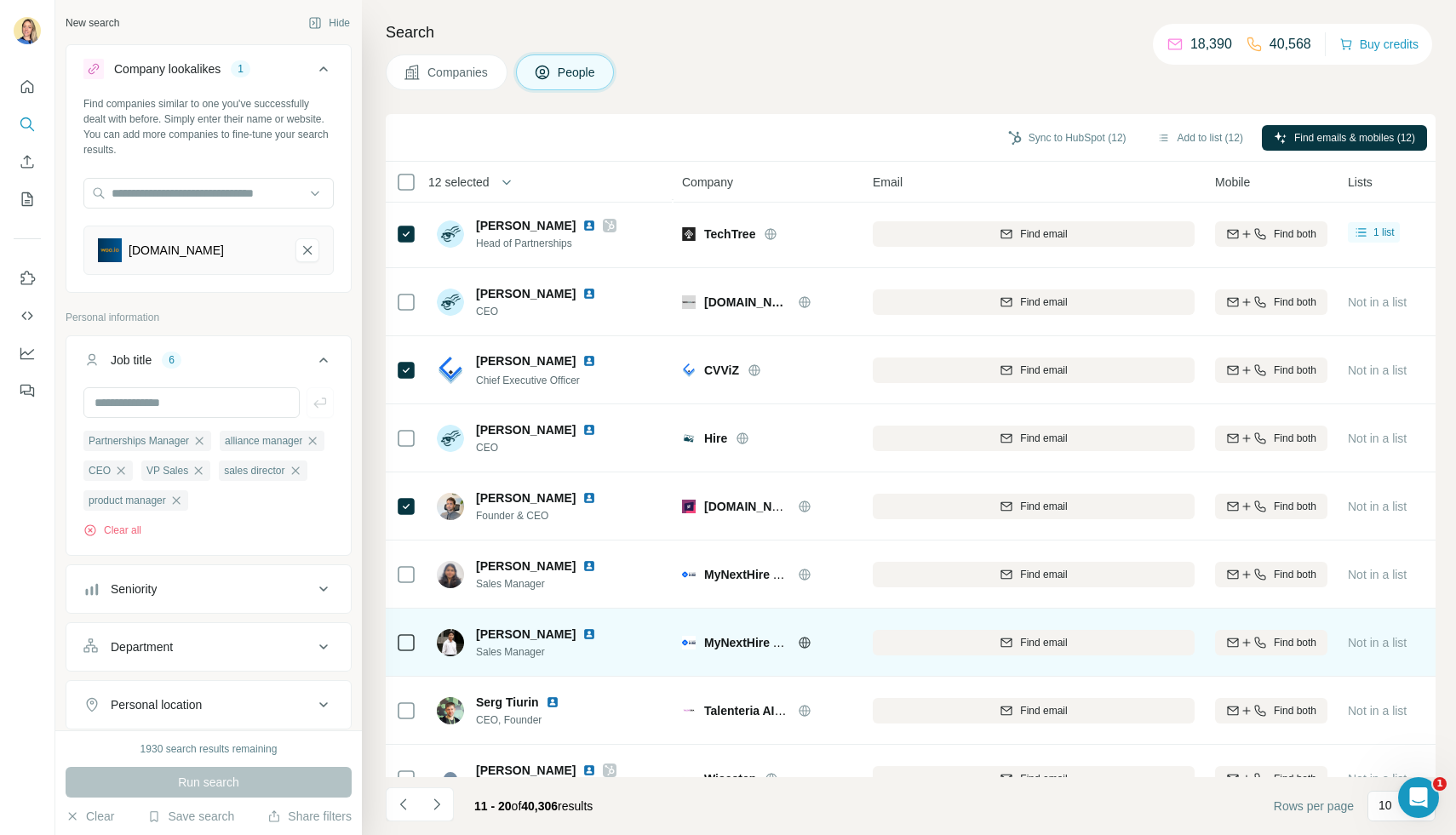
scroll to position [106, 0]
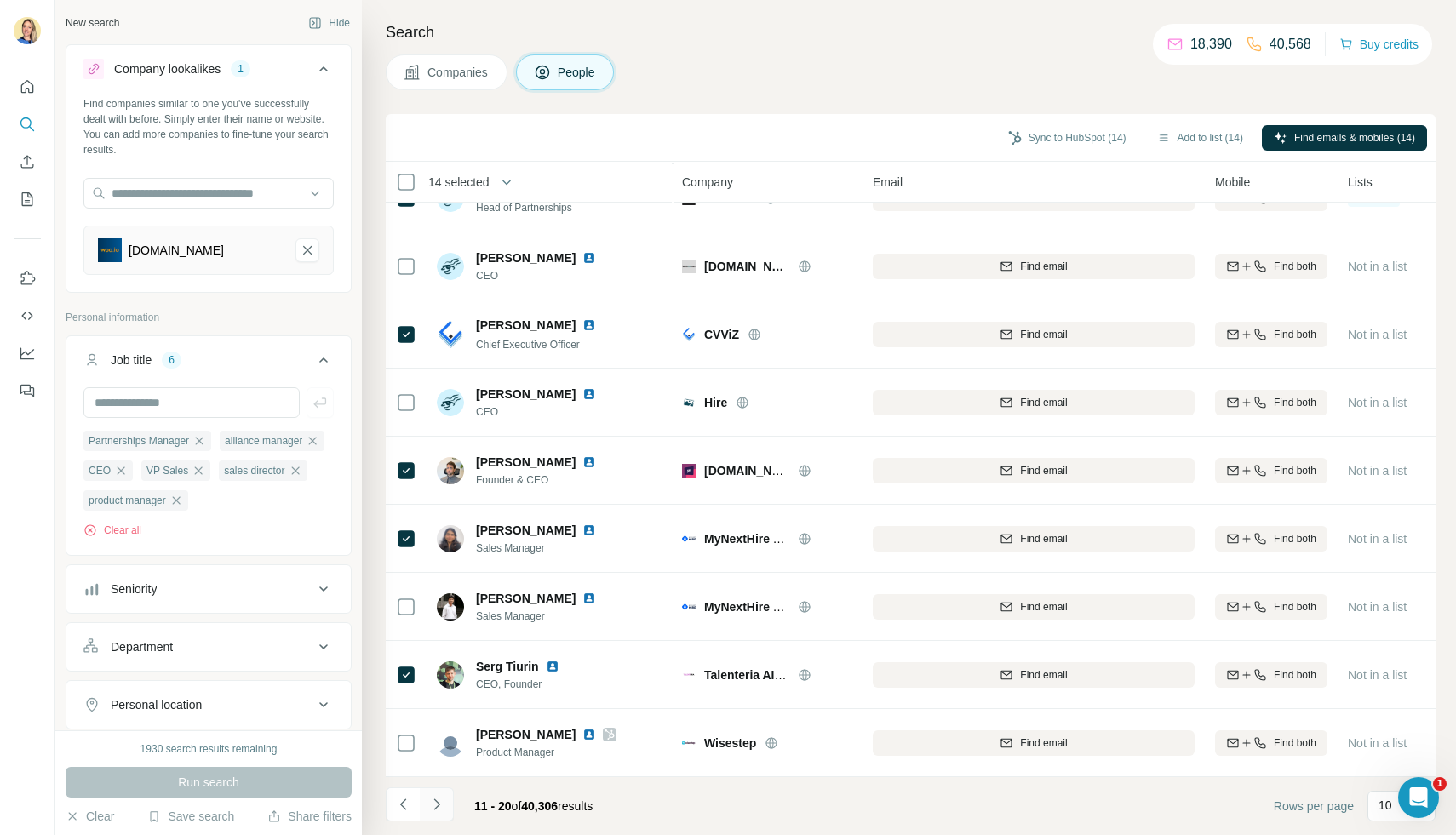
click at [434, 808] on icon "Navigate to next page" at bounding box center [436, 803] width 6 height 11
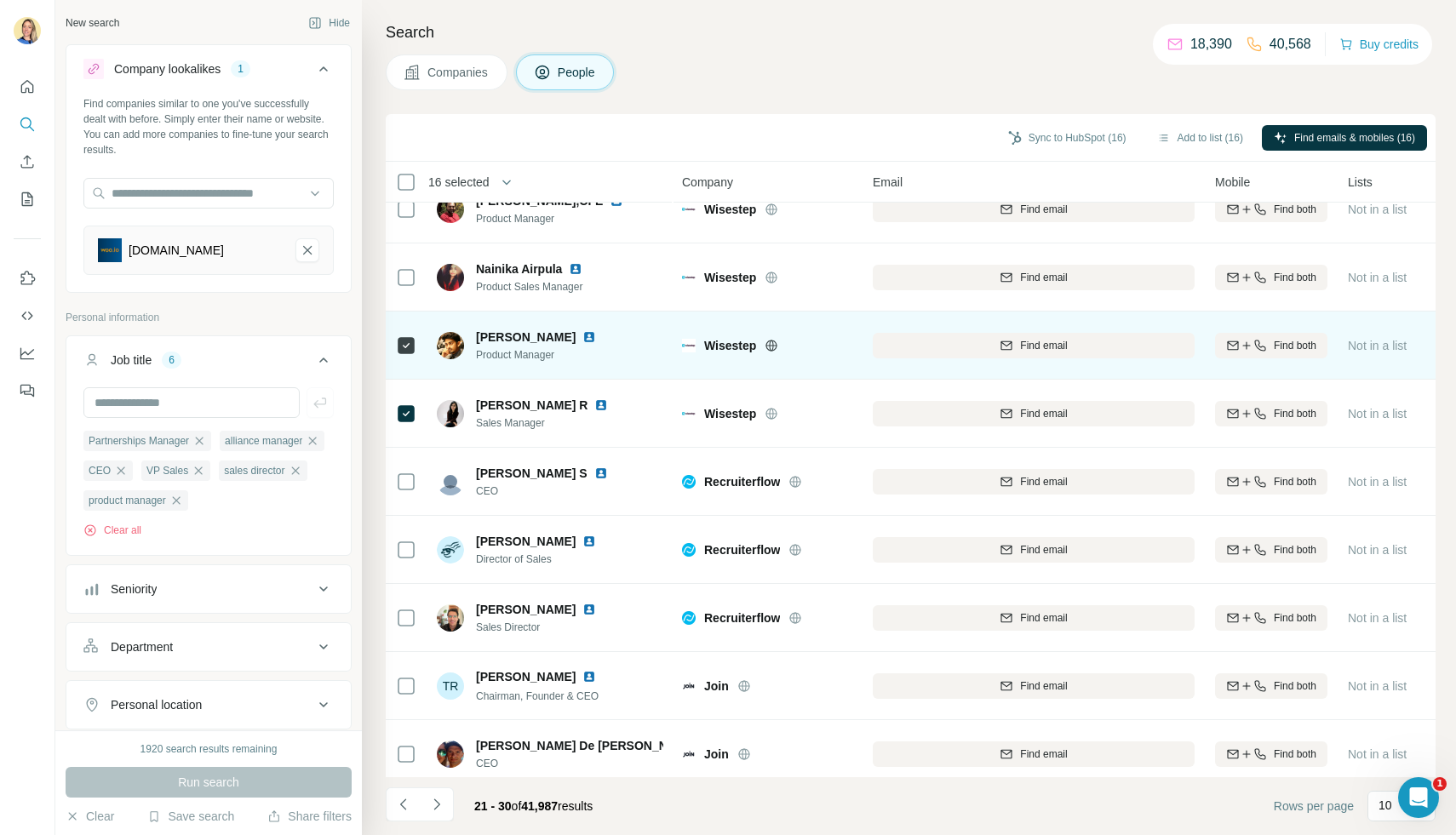
scroll to position [0, 0]
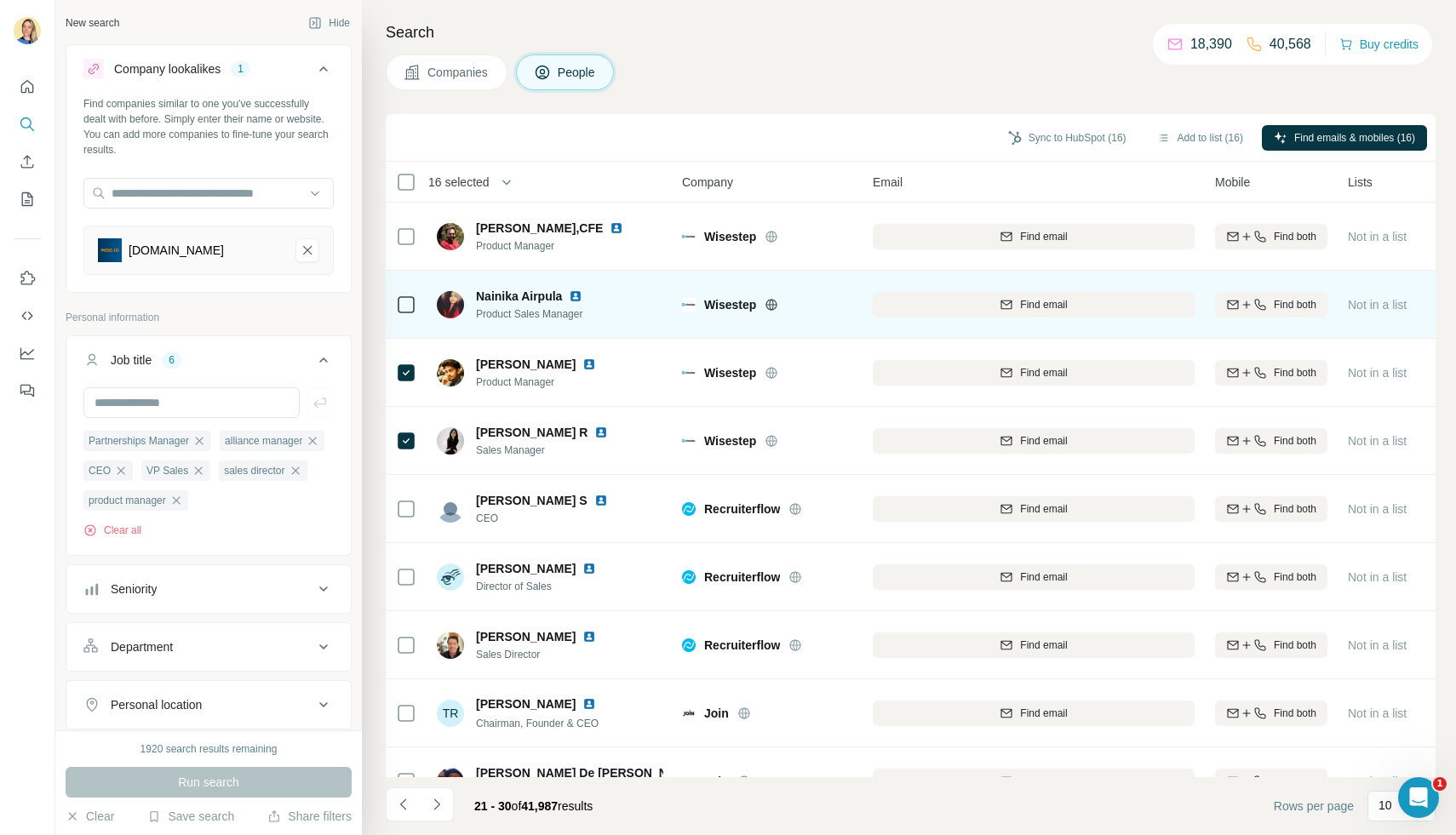
click at [398, 293] on div at bounding box center [407, 304] width 21 height 47
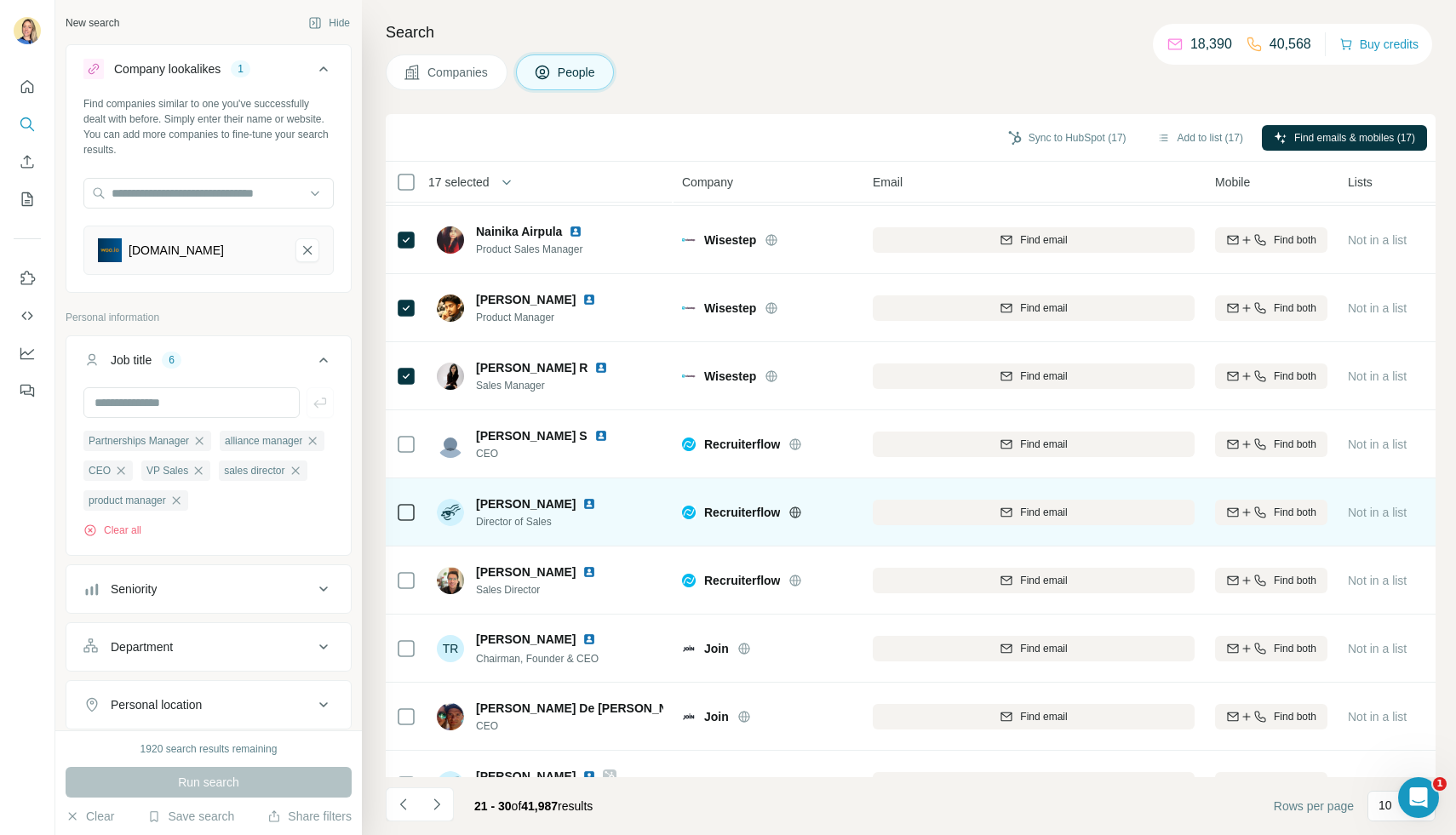
scroll to position [106, 0]
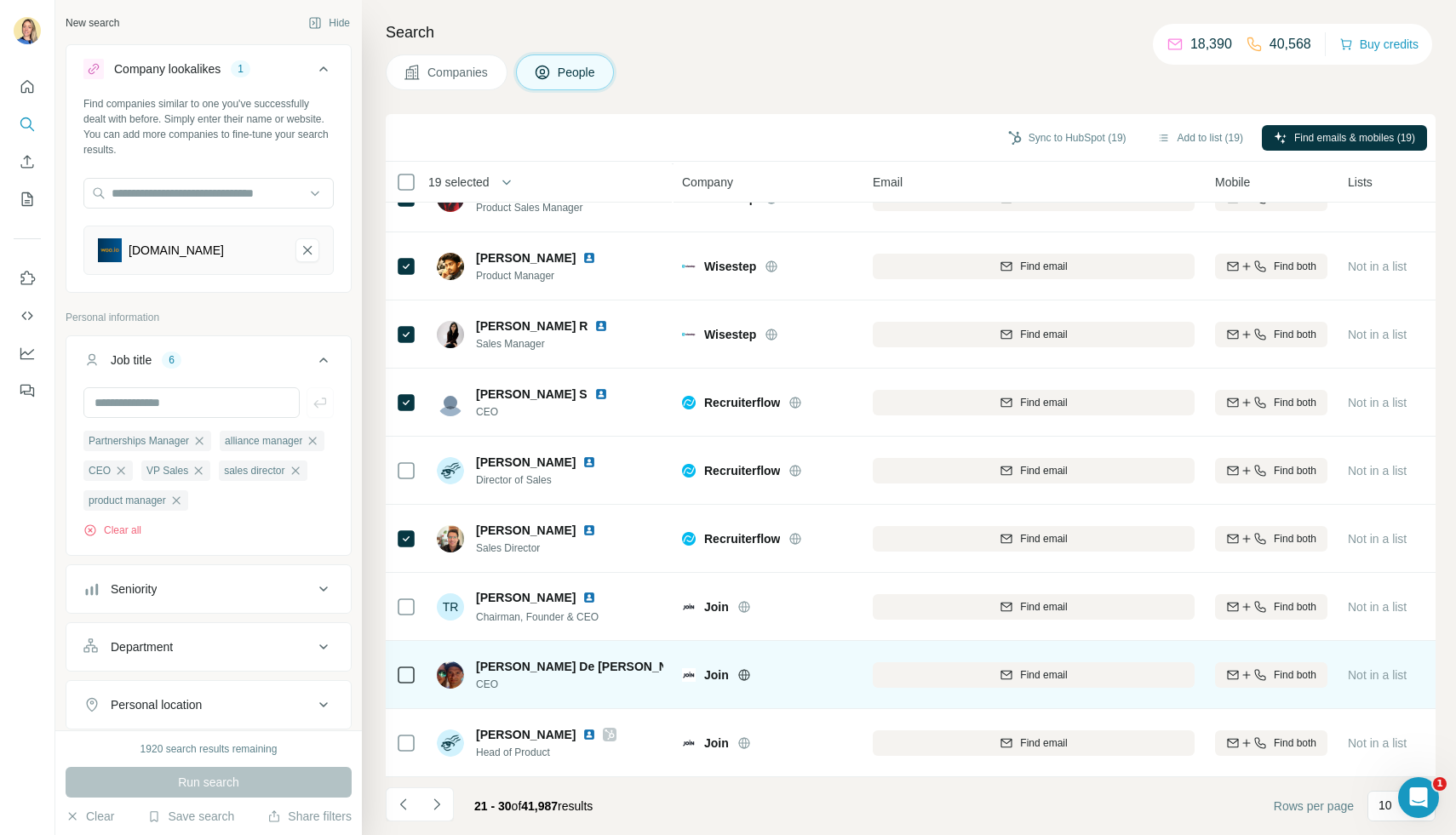
click at [395, 669] on td at bounding box center [407, 675] width 41 height 68
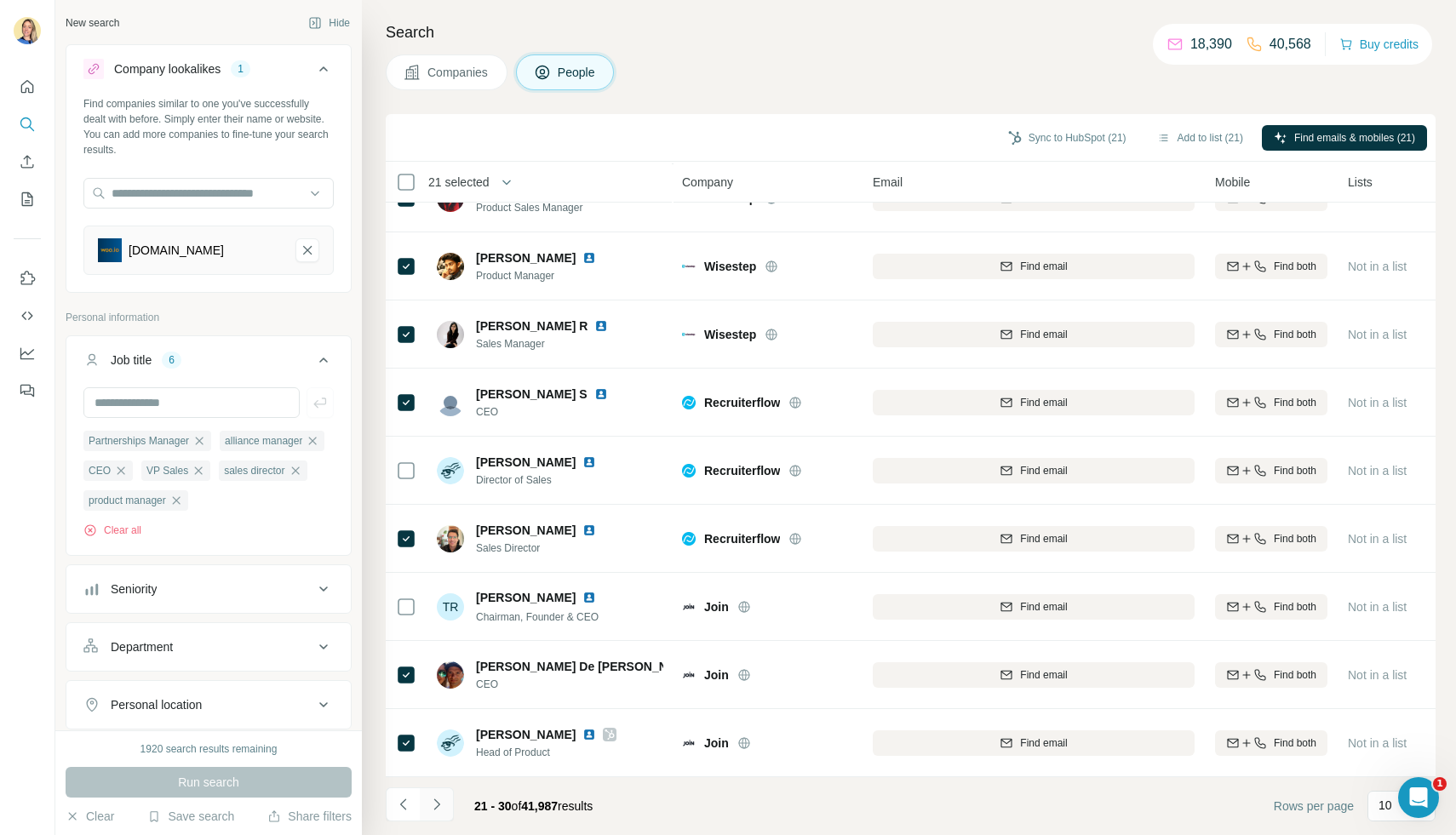
click at [437, 809] on icon "Navigate to next page" at bounding box center [437, 804] width 17 height 17
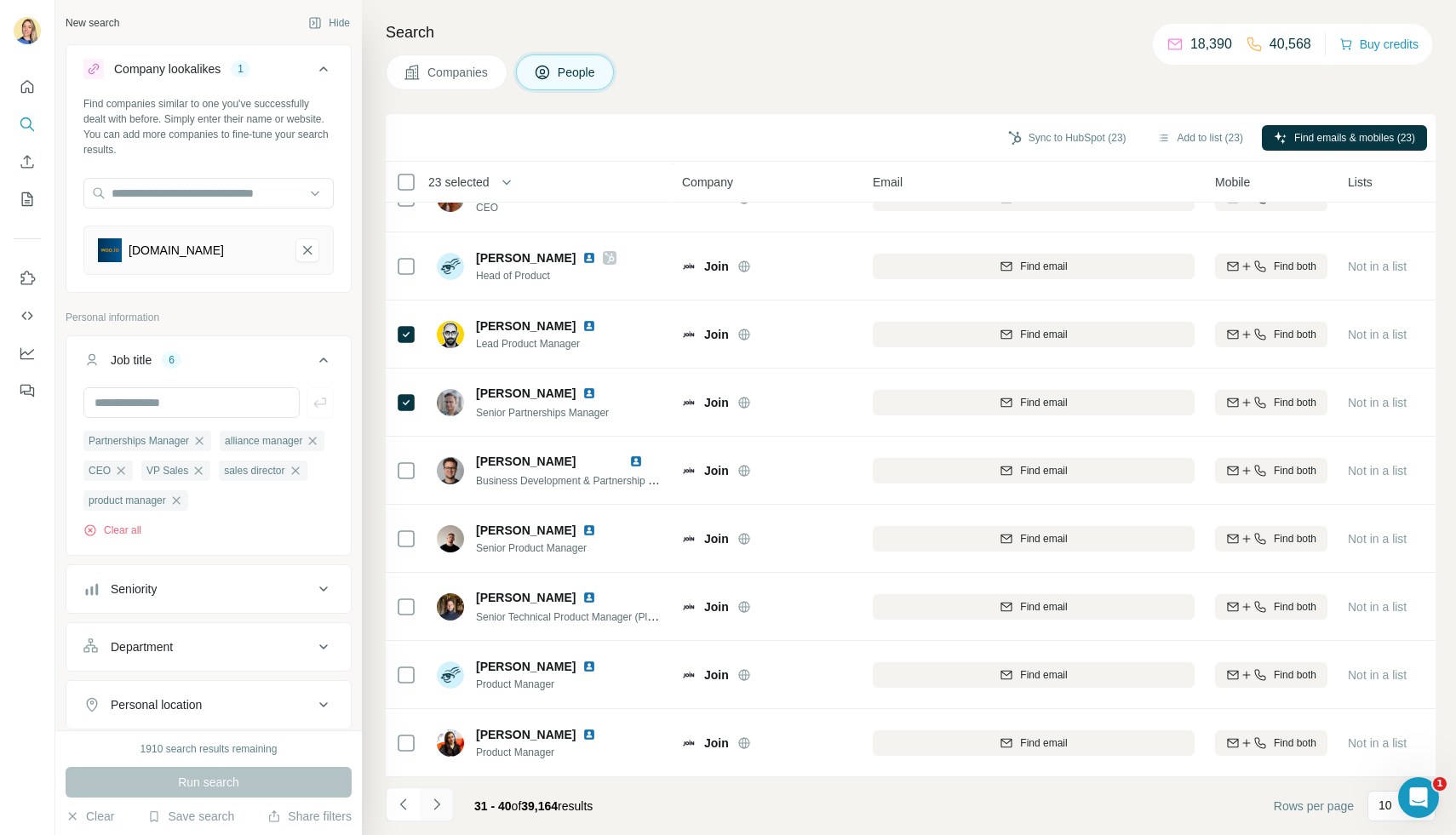
click at [432, 808] on icon "Navigate to next page" at bounding box center [437, 804] width 17 height 17
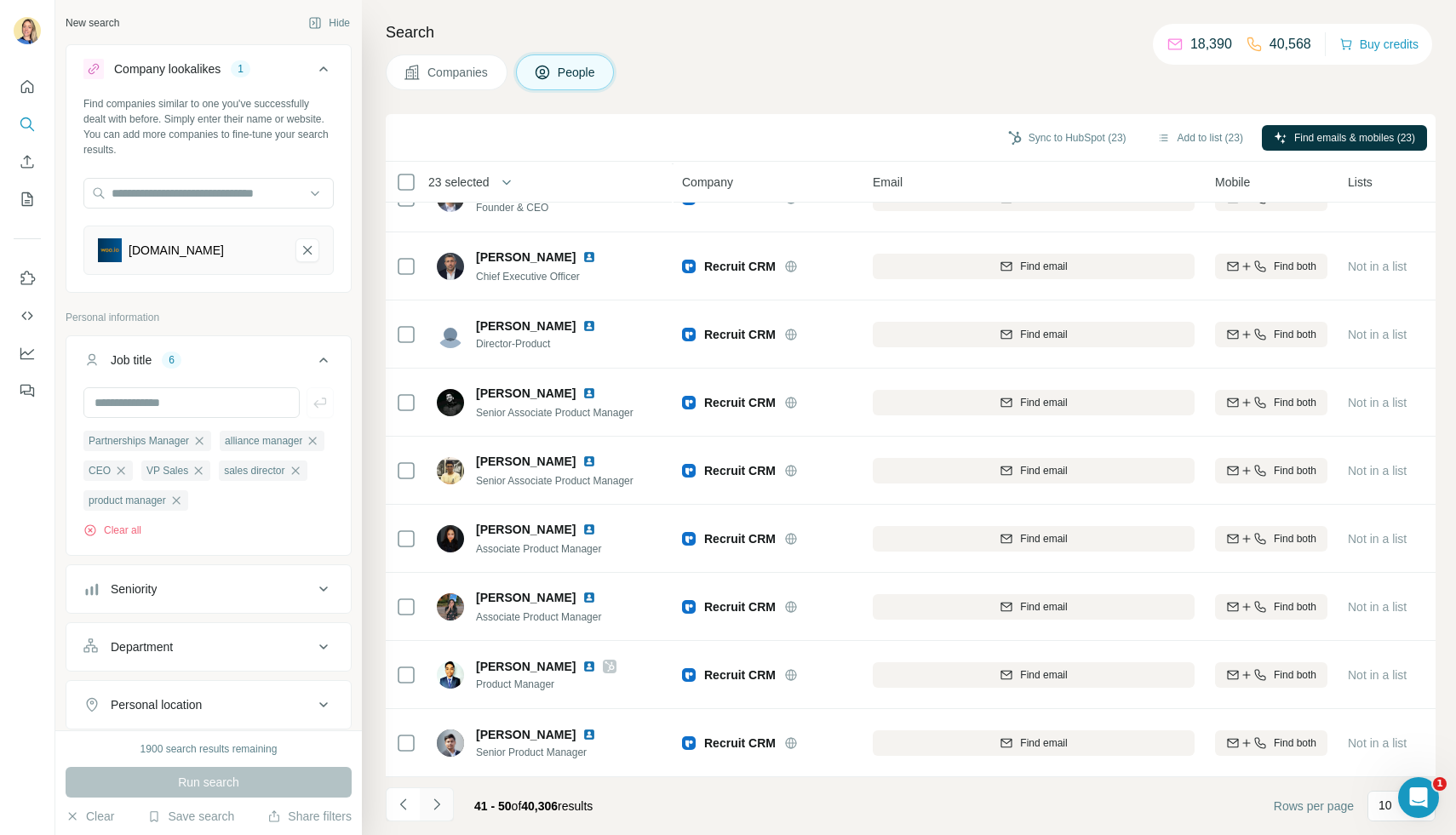
click at [437, 804] on icon "Navigate to next page" at bounding box center [436, 803] width 6 height 11
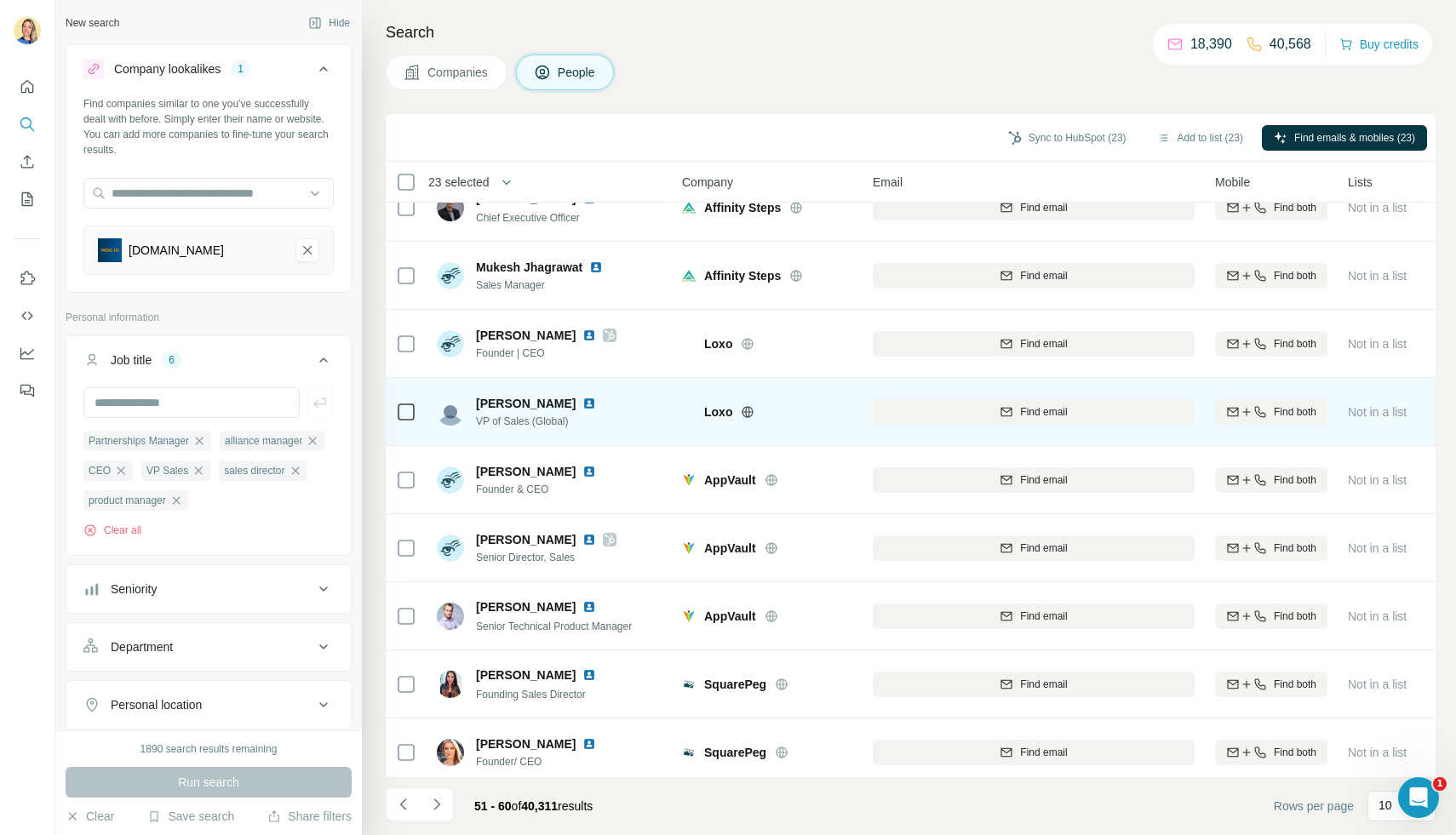
scroll to position [21, 0]
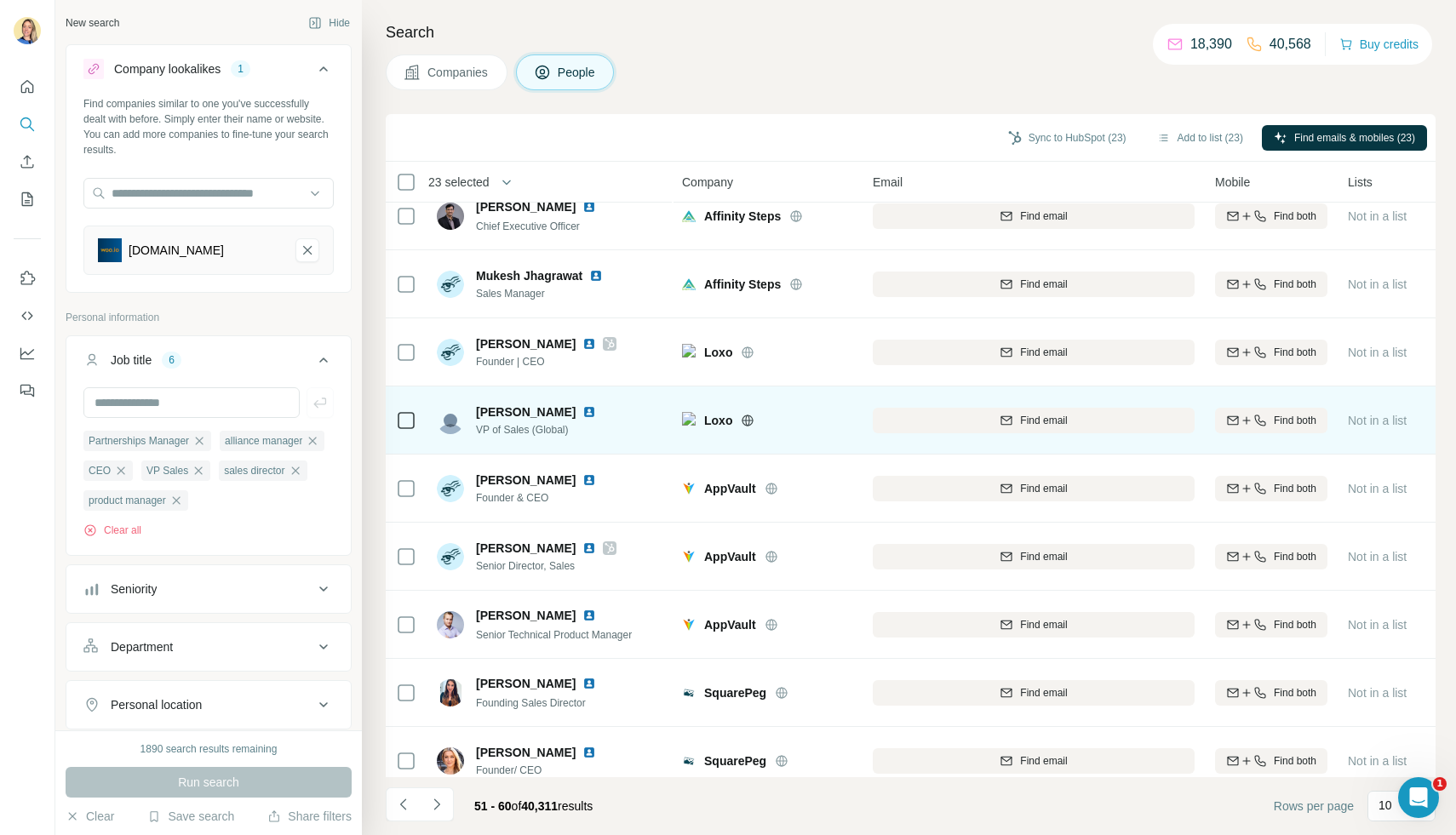
click at [544, 422] on span "VP of Sales (Global)" at bounding box center [546, 429] width 140 height 15
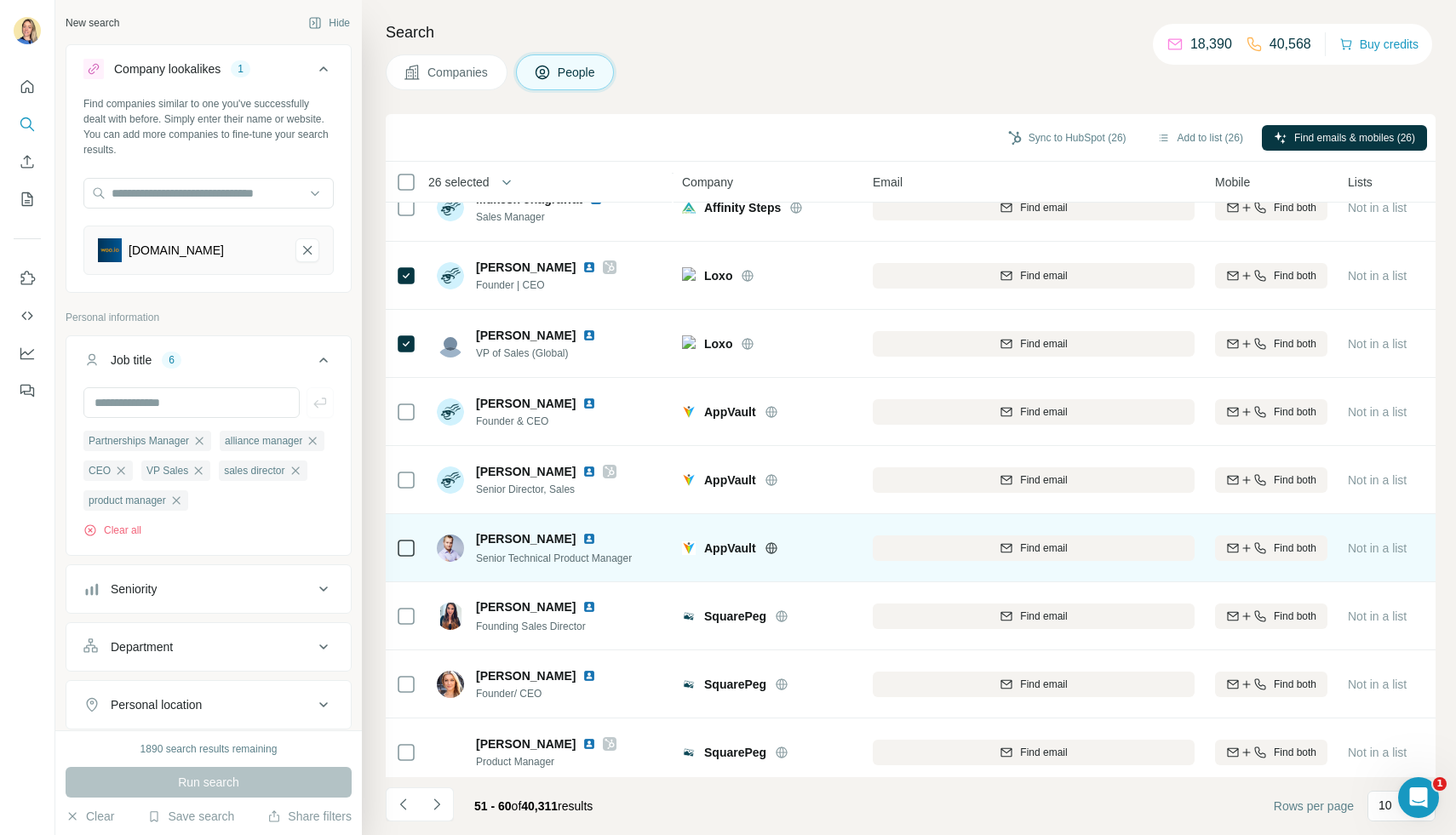
scroll to position [106, 0]
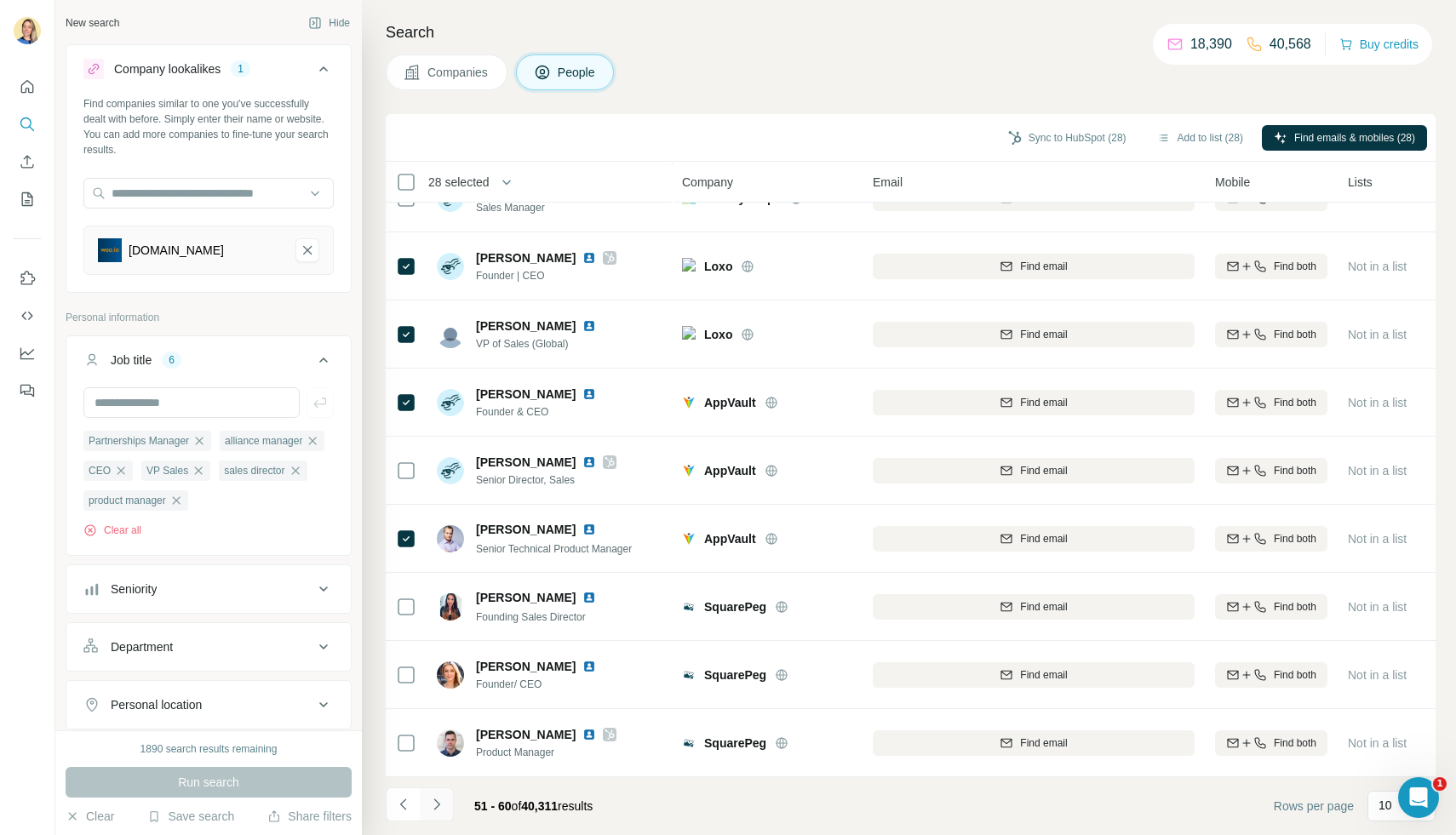
click at [437, 802] on icon "Navigate to next page" at bounding box center [436, 803] width 6 height 11
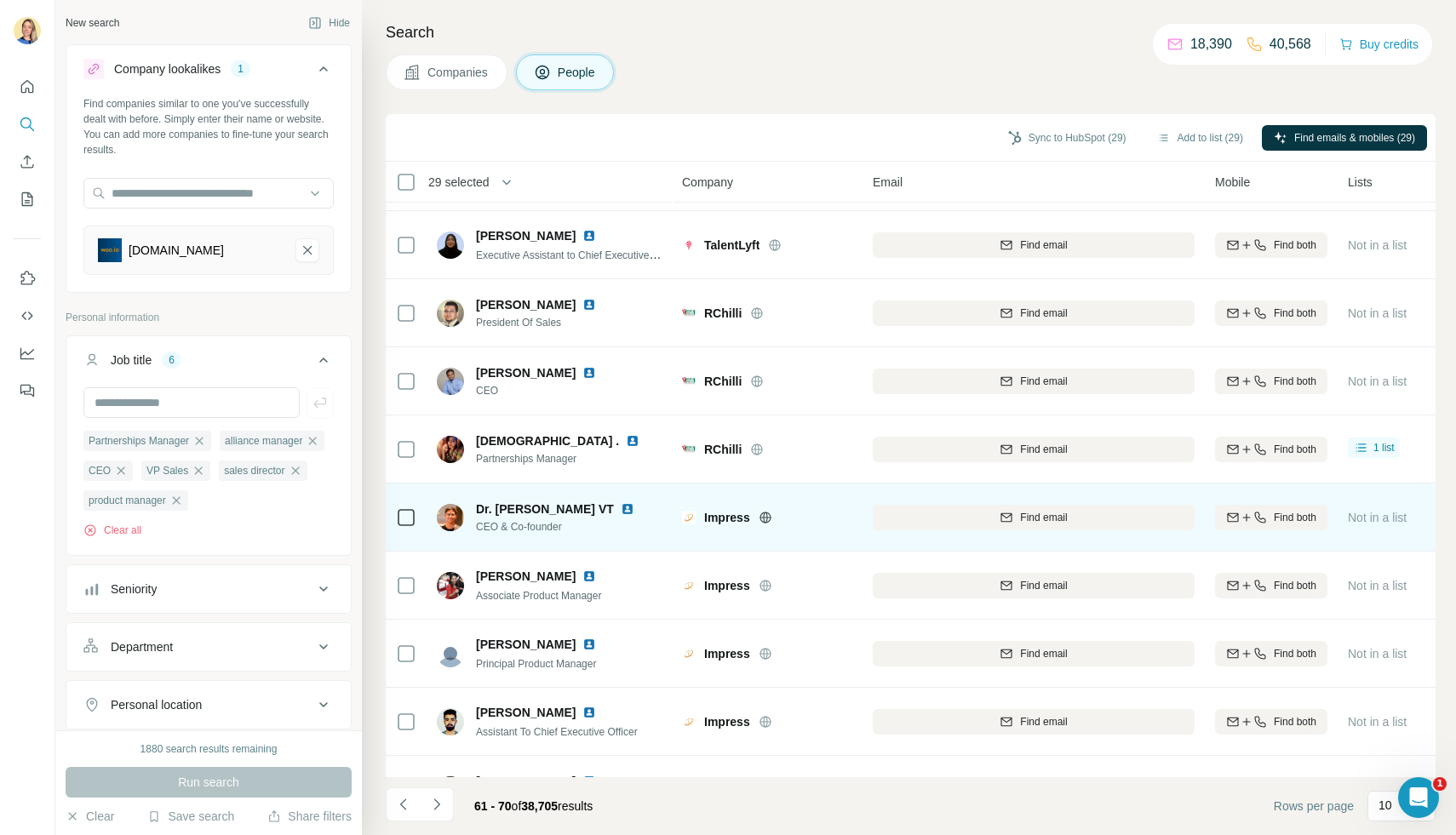
scroll to position [62, 0]
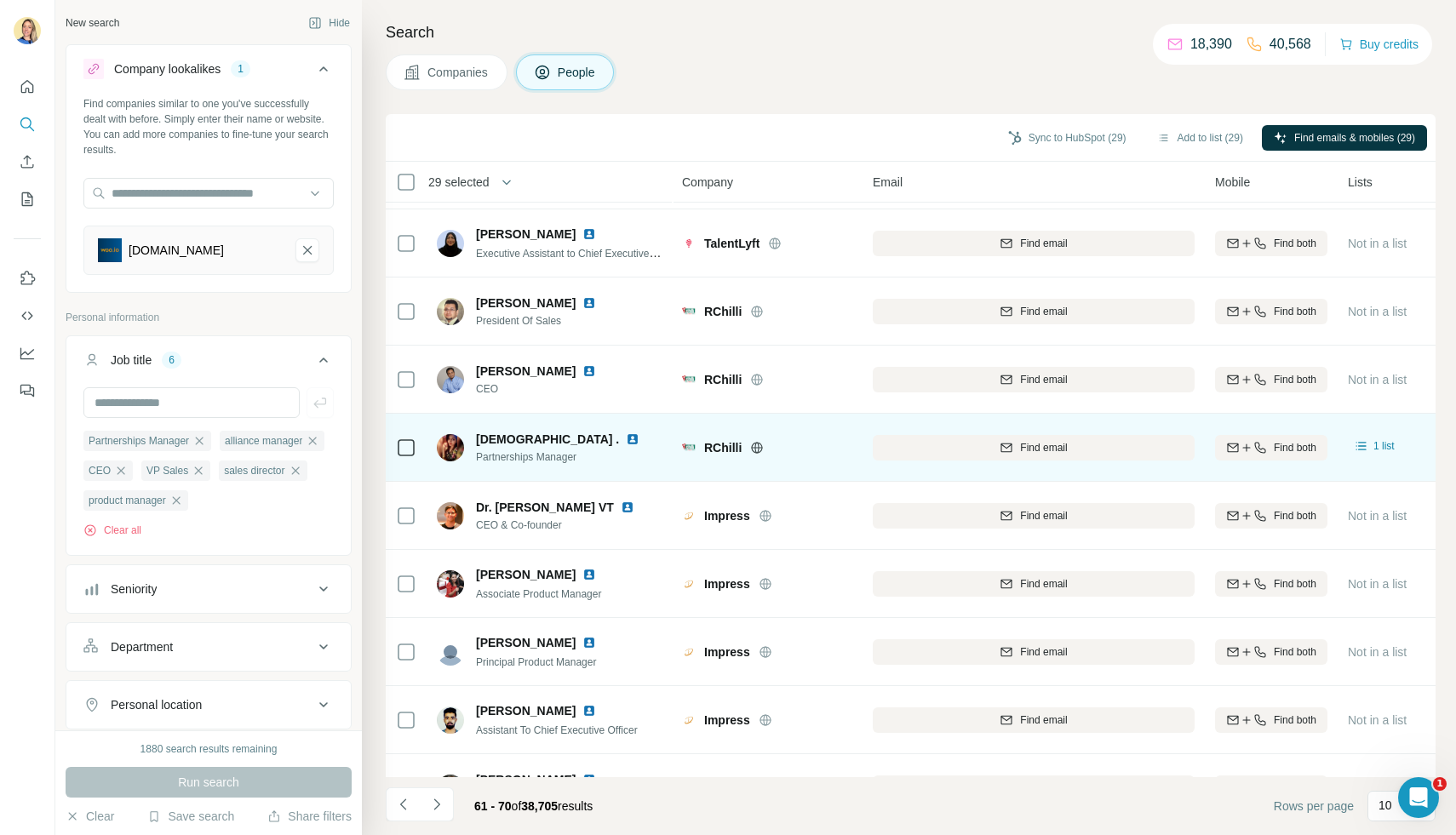
click at [407, 437] on icon at bounding box center [407, 447] width 21 height 21
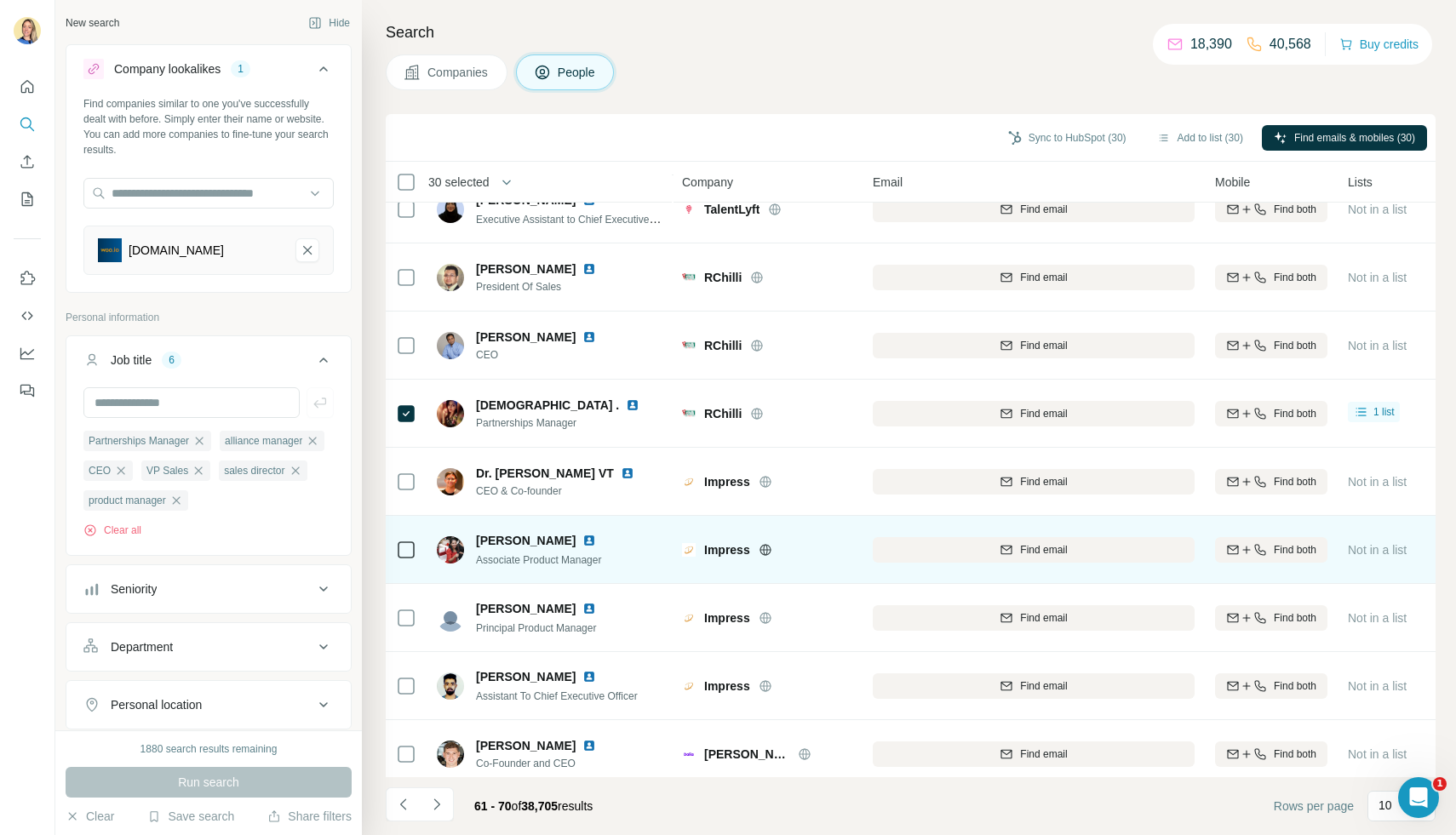
scroll to position [106, 0]
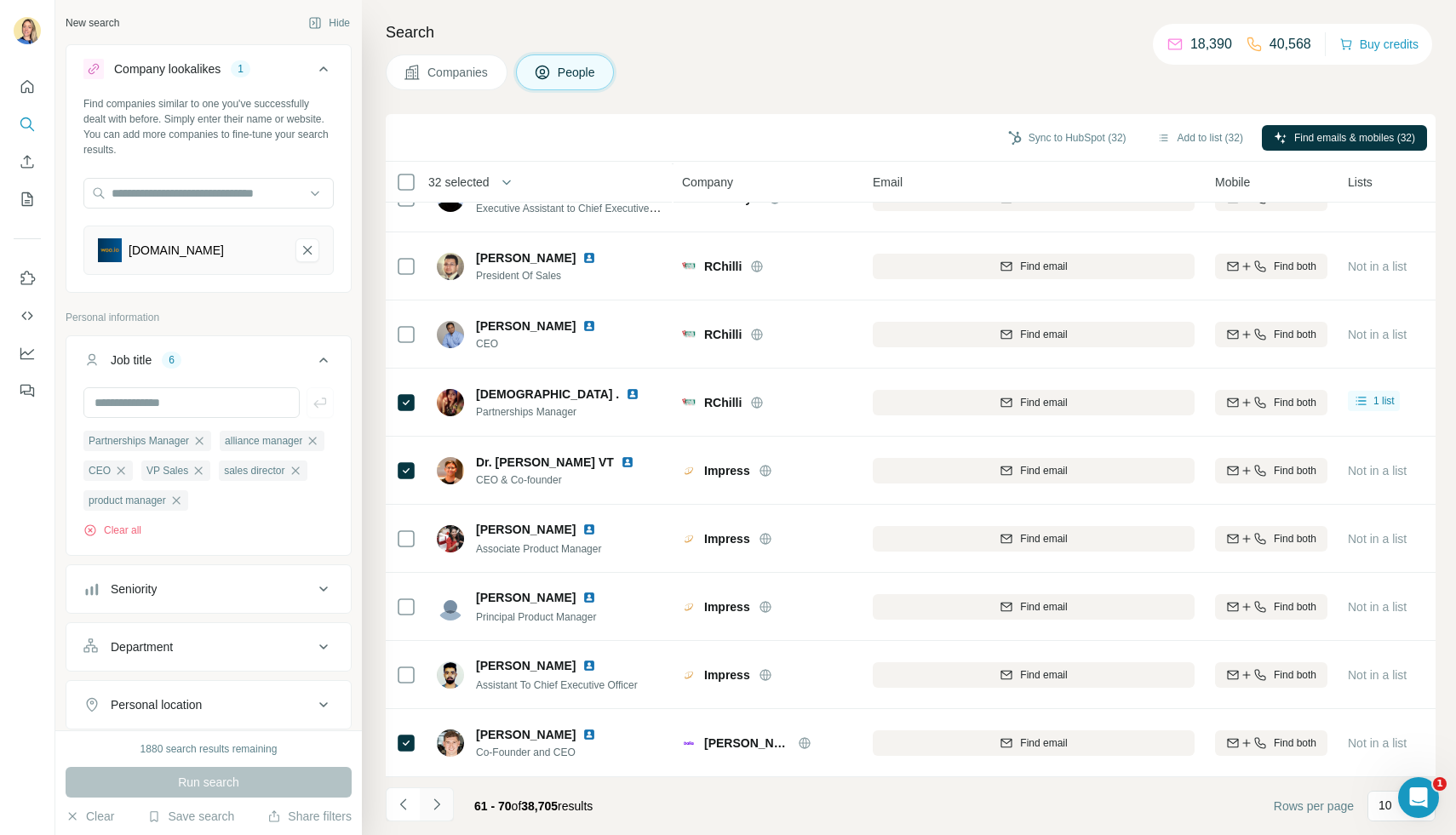
click at [437, 804] on icon "Navigate to next page" at bounding box center [436, 803] width 6 height 11
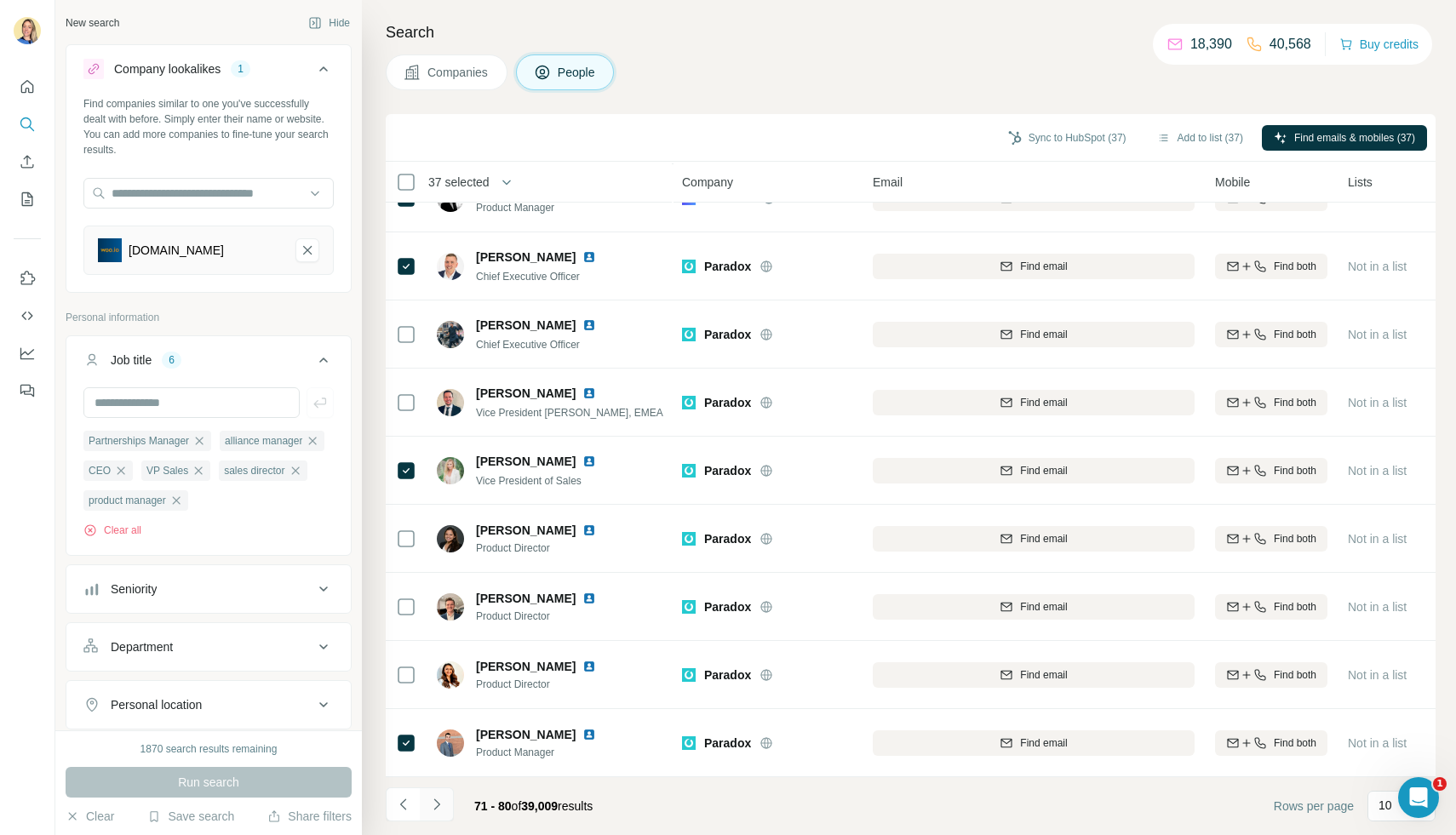
click at [437, 813] on button "Navigate to next page" at bounding box center [437, 804] width 34 height 34
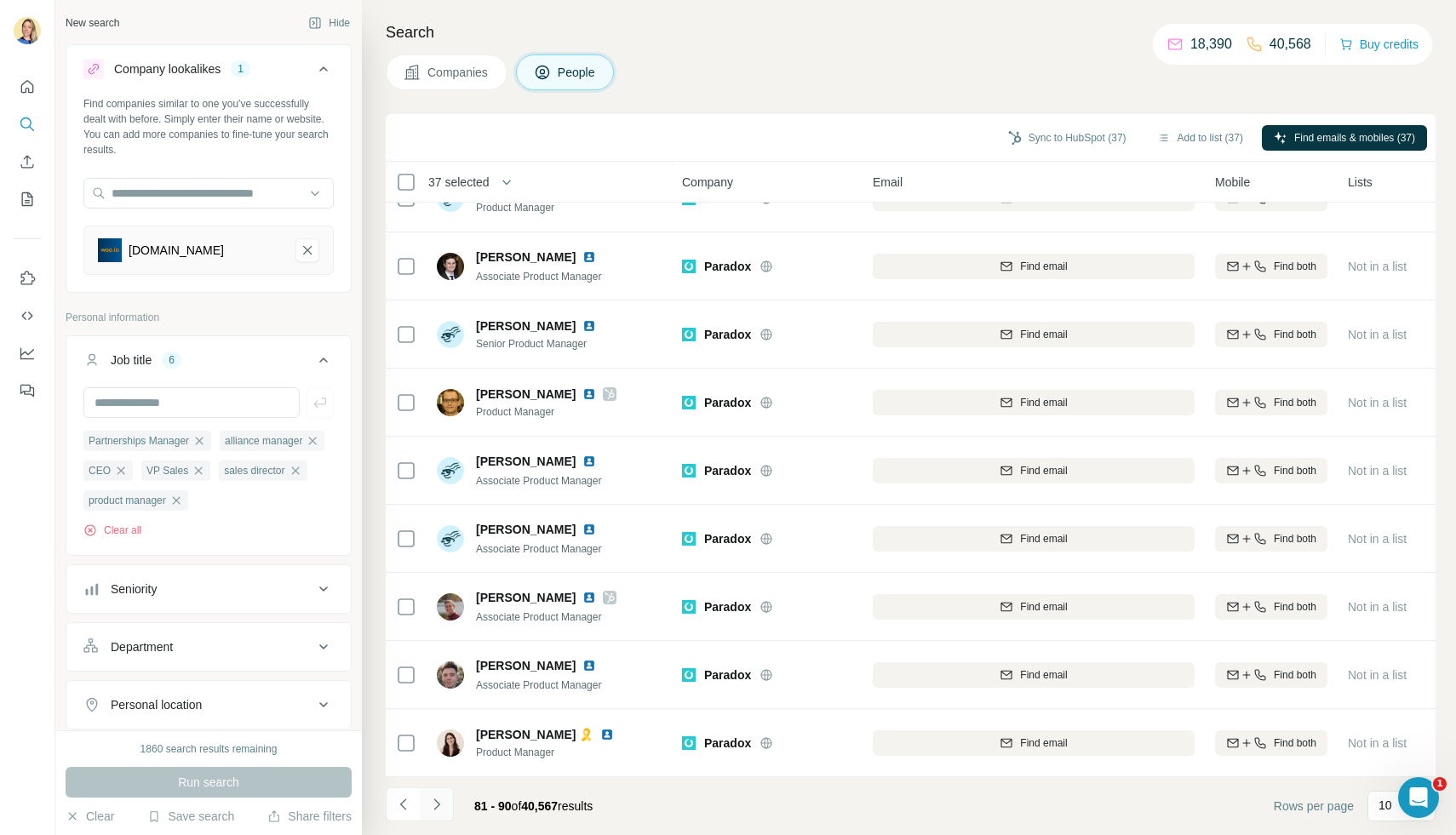
click at [437, 813] on button "Navigate to next page" at bounding box center [437, 804] width 34 height 34
click at [448, 808] on button "Navigate to next page" at bounding box center [437, 804] width 34 height 34
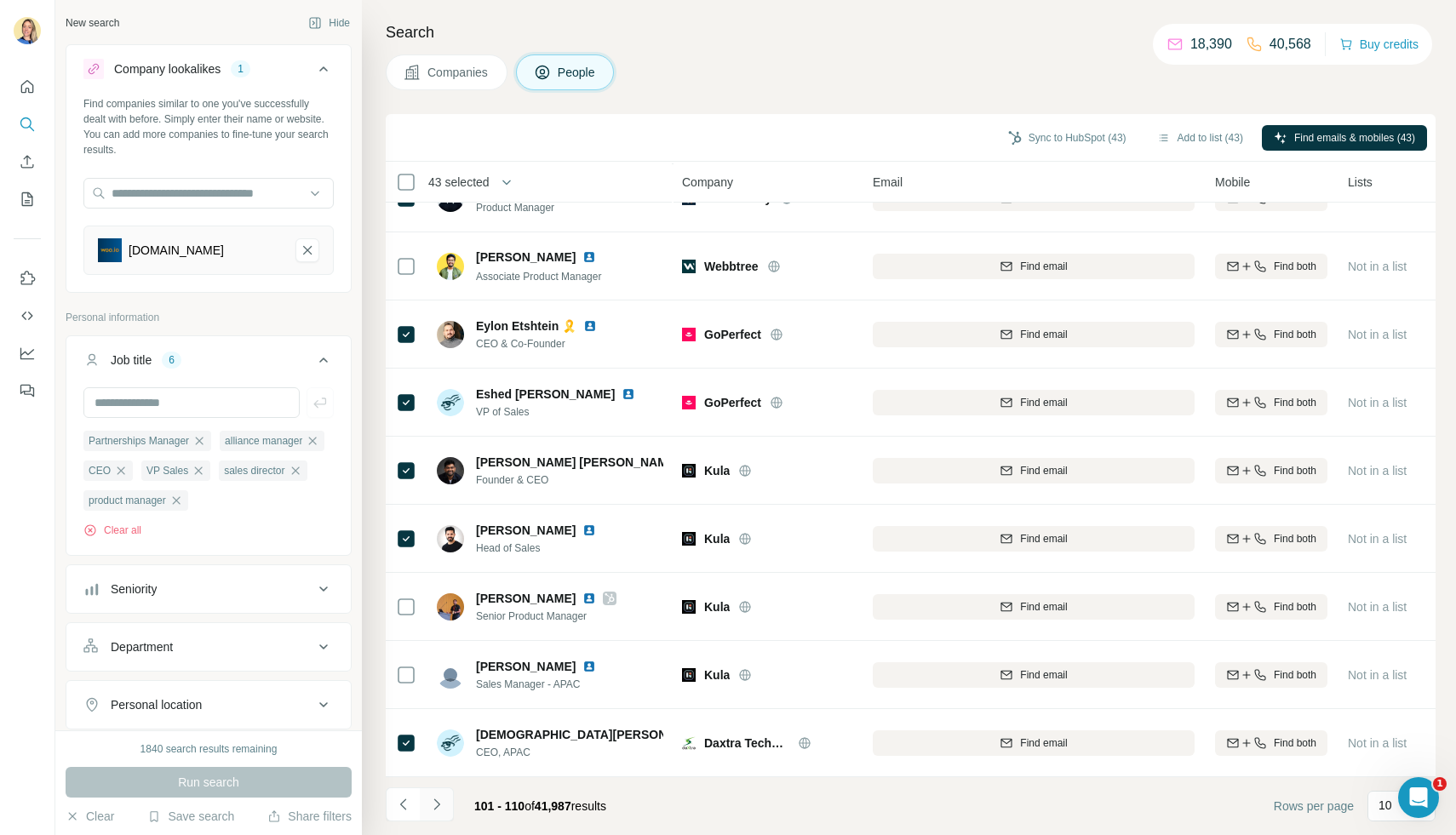
click at [437, 805] on icon "Navigate to next page" at bounding box center [436, 803] width 6 height 11
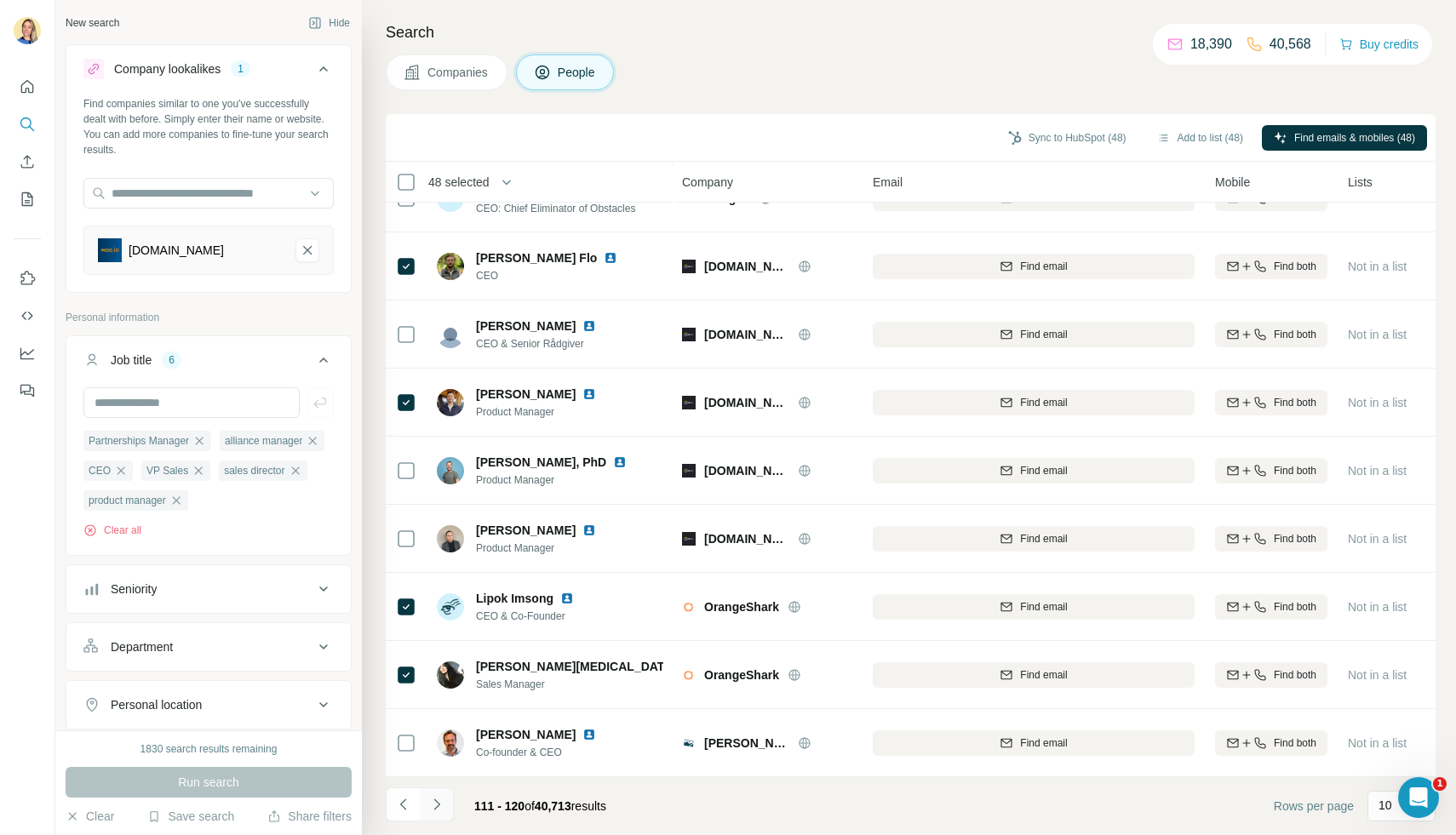
click at [443, 808] on icon "Navigate to next page" at bounding box center [437, 804] width 17 height 17
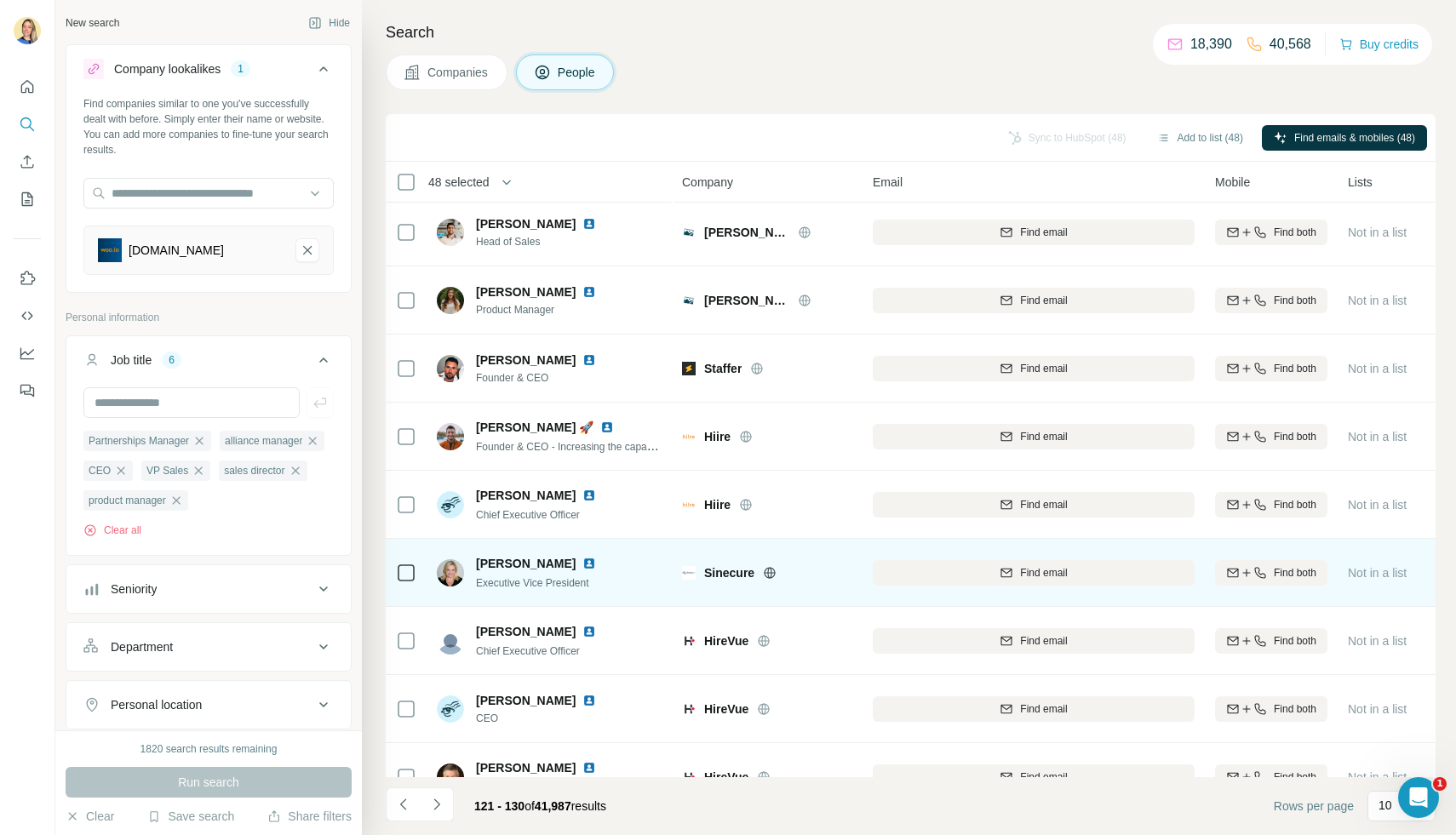
scroll to position [0, 0]
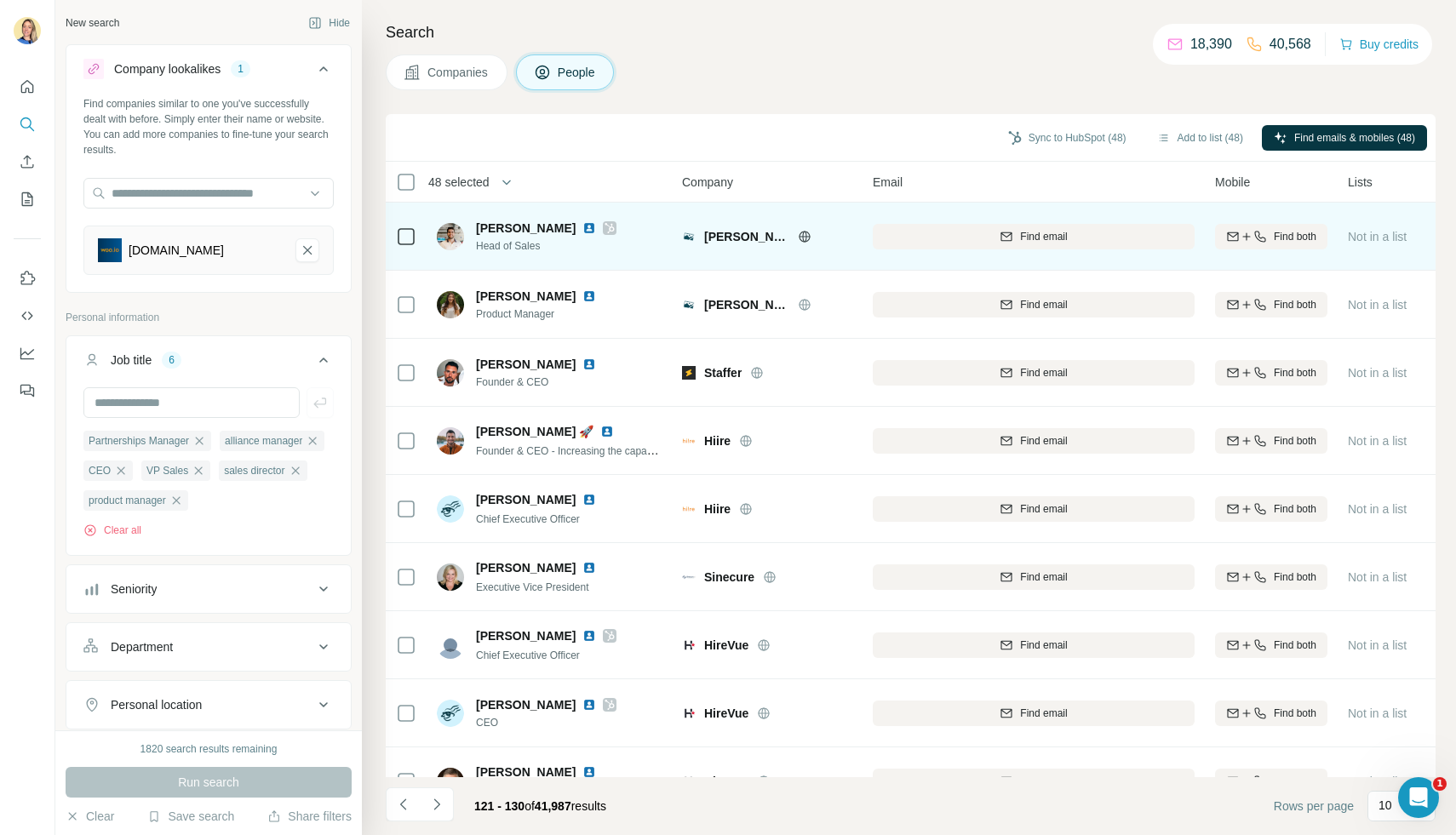
click at [452, 237] on img at bounding box center [450, 237] width 27 height 27
click at [394, 240] on td at bounding box center [407, 237] width 41 height 68
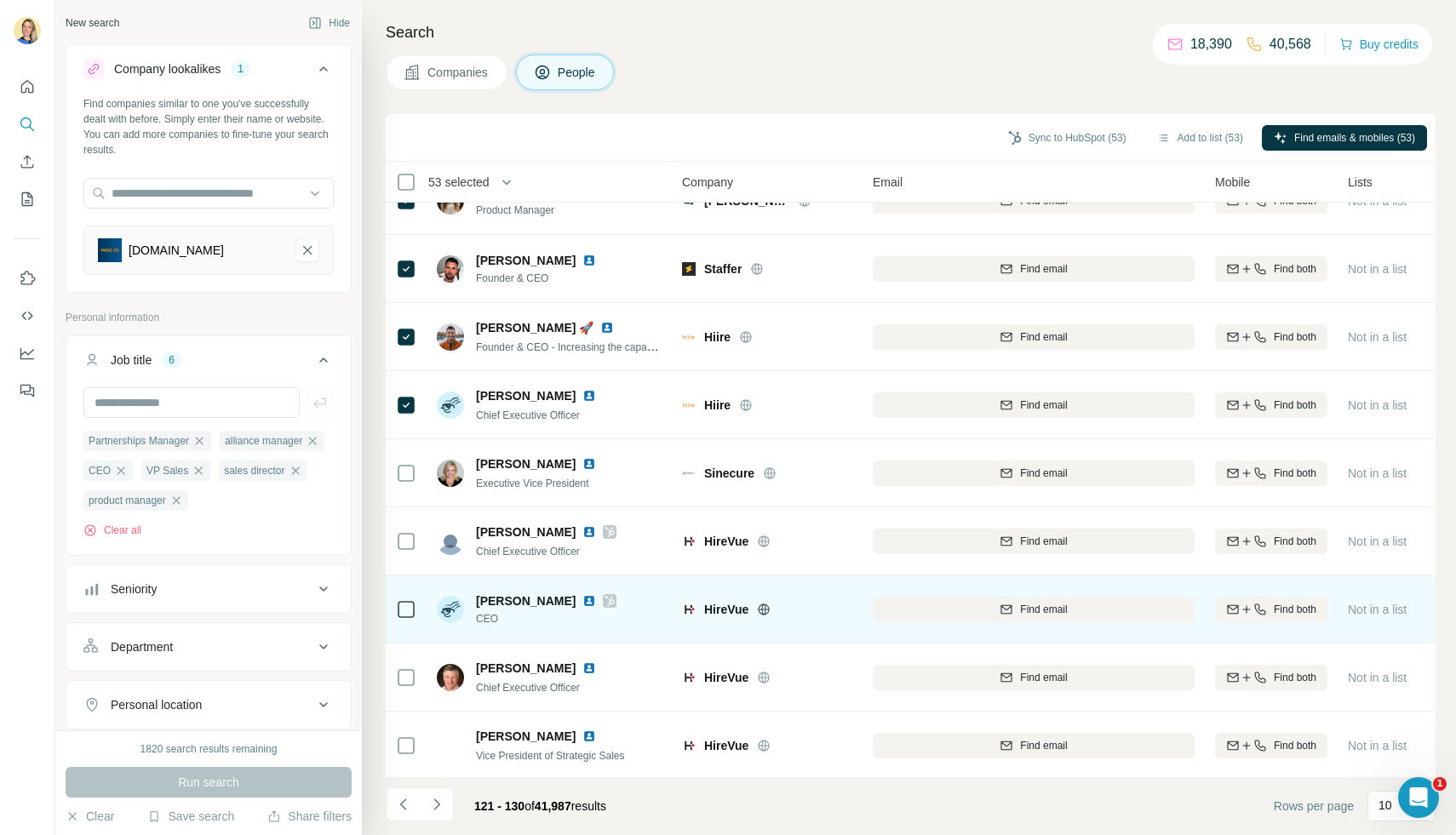
scroll to position [106, 0]
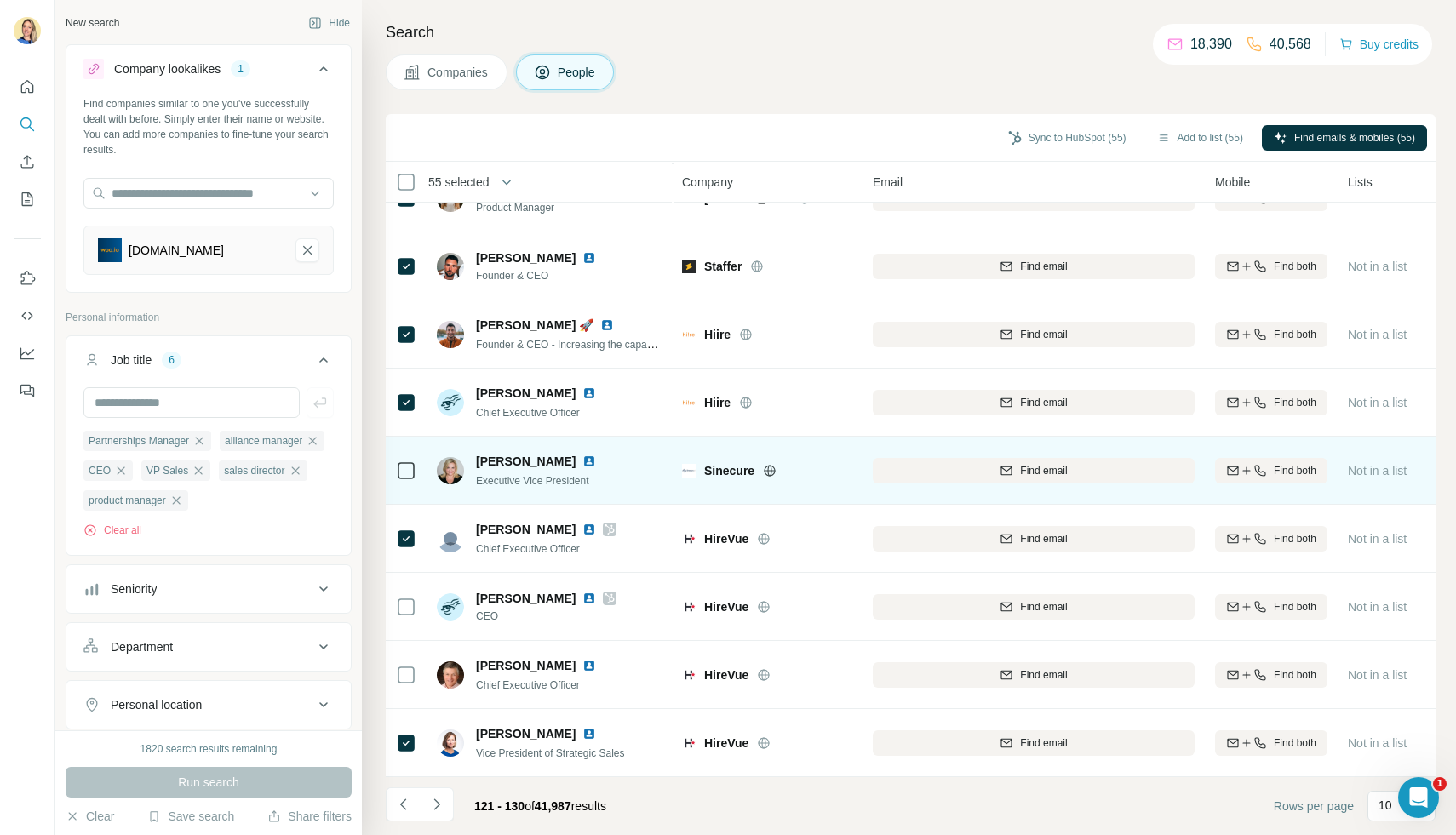
click at [394, 462] on td at bounding box center [407, 471] width 41 height 68
click at [419, 469] on td at bounding box center [407, 471] width 41 height 68
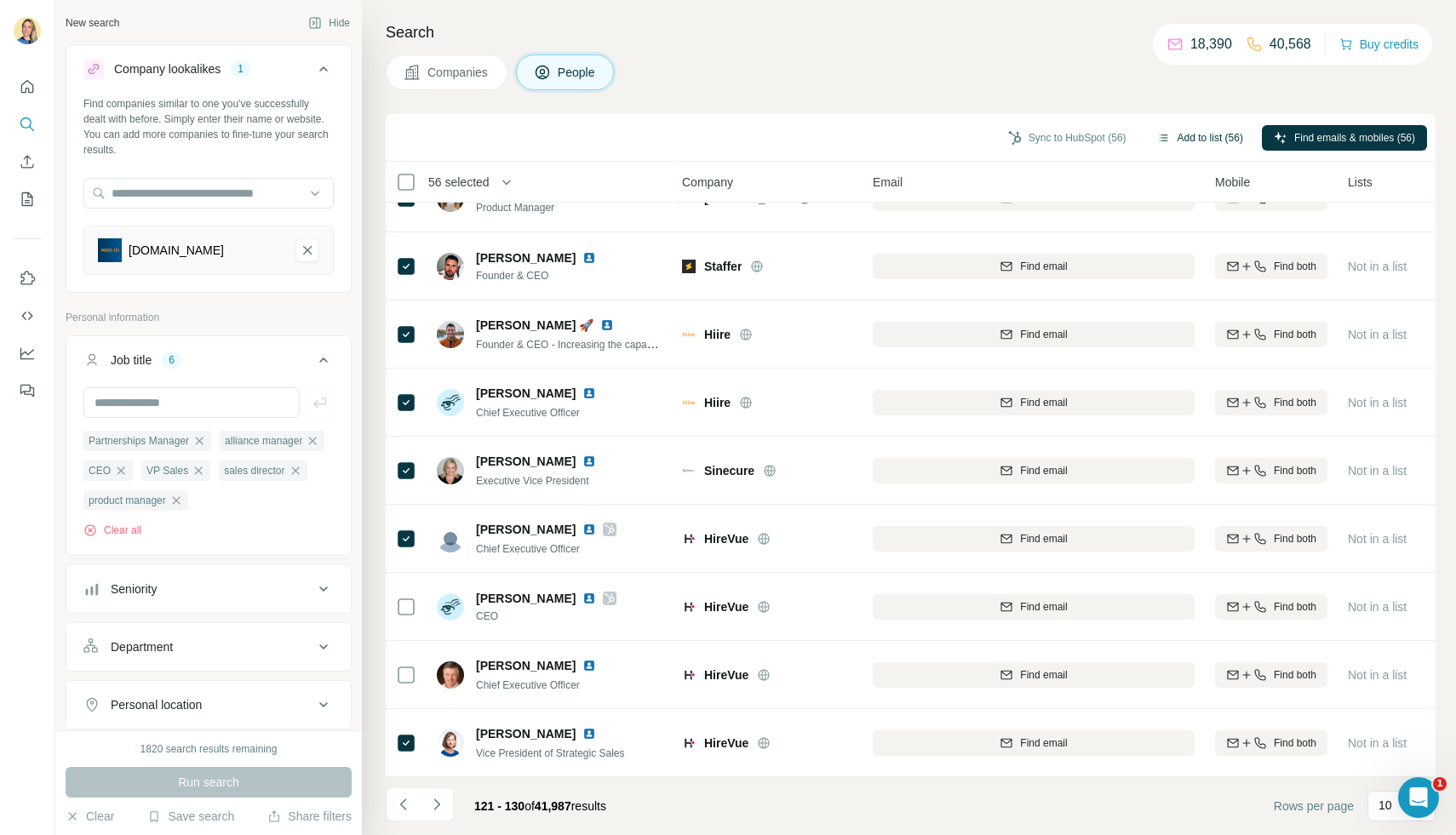
click at [1164, 137] on button "Add to list (56)" at bounding box center [1200, 138] width 110 height 26
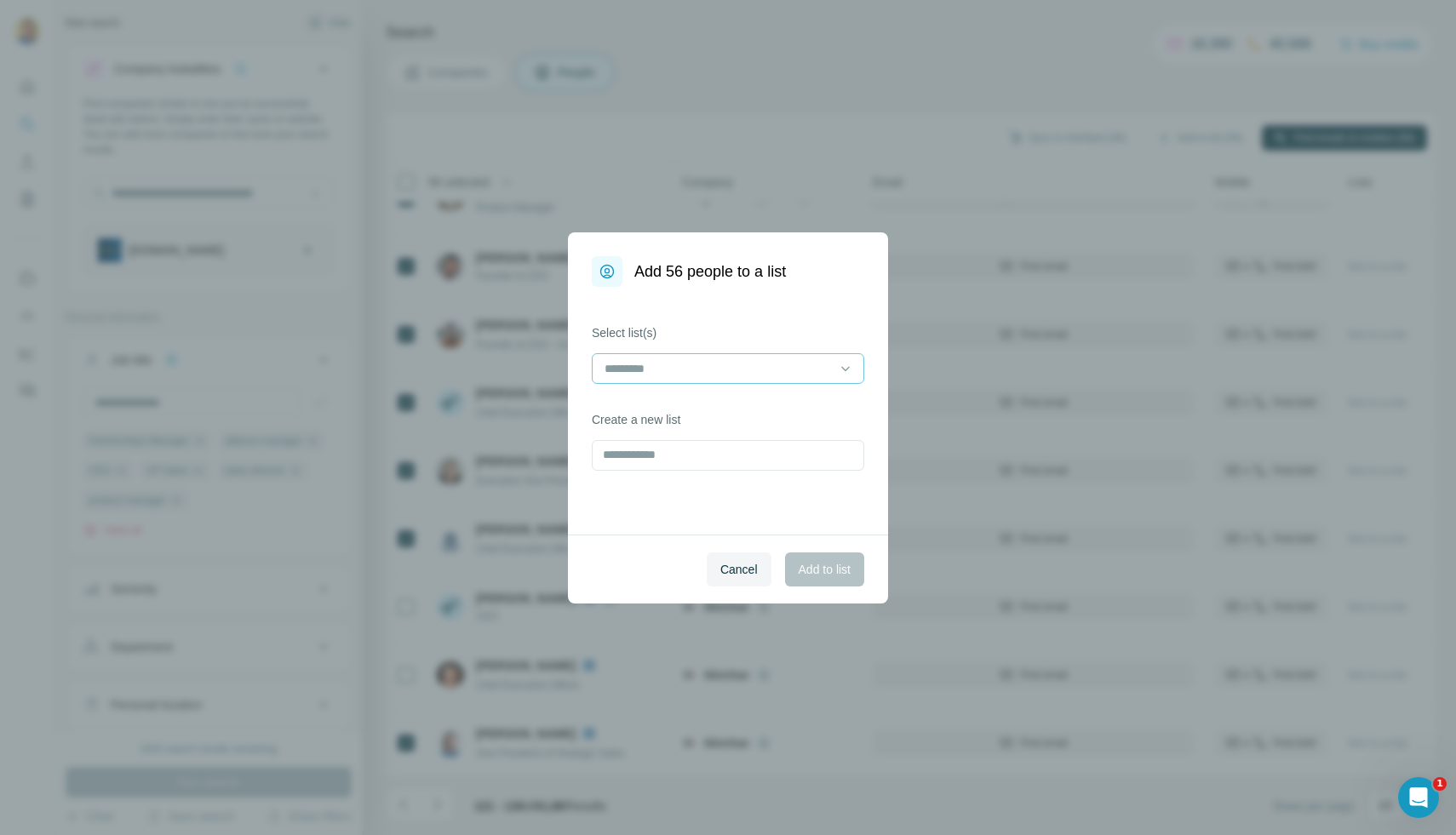
click at [700, 364] on input at bounding box center [717, 369] width 230 height 19
click at [740, 306] on div "Select list(s) Create a new list" at bounding box center [728, 410] width 320 height 247
click at [626, 440] on input "text" at bounding box center [728, 455] width 272 height 31
type input "**********"
click at [844, 568] on span "Add to list" at bounding box center [824, 570] width 52 height 17
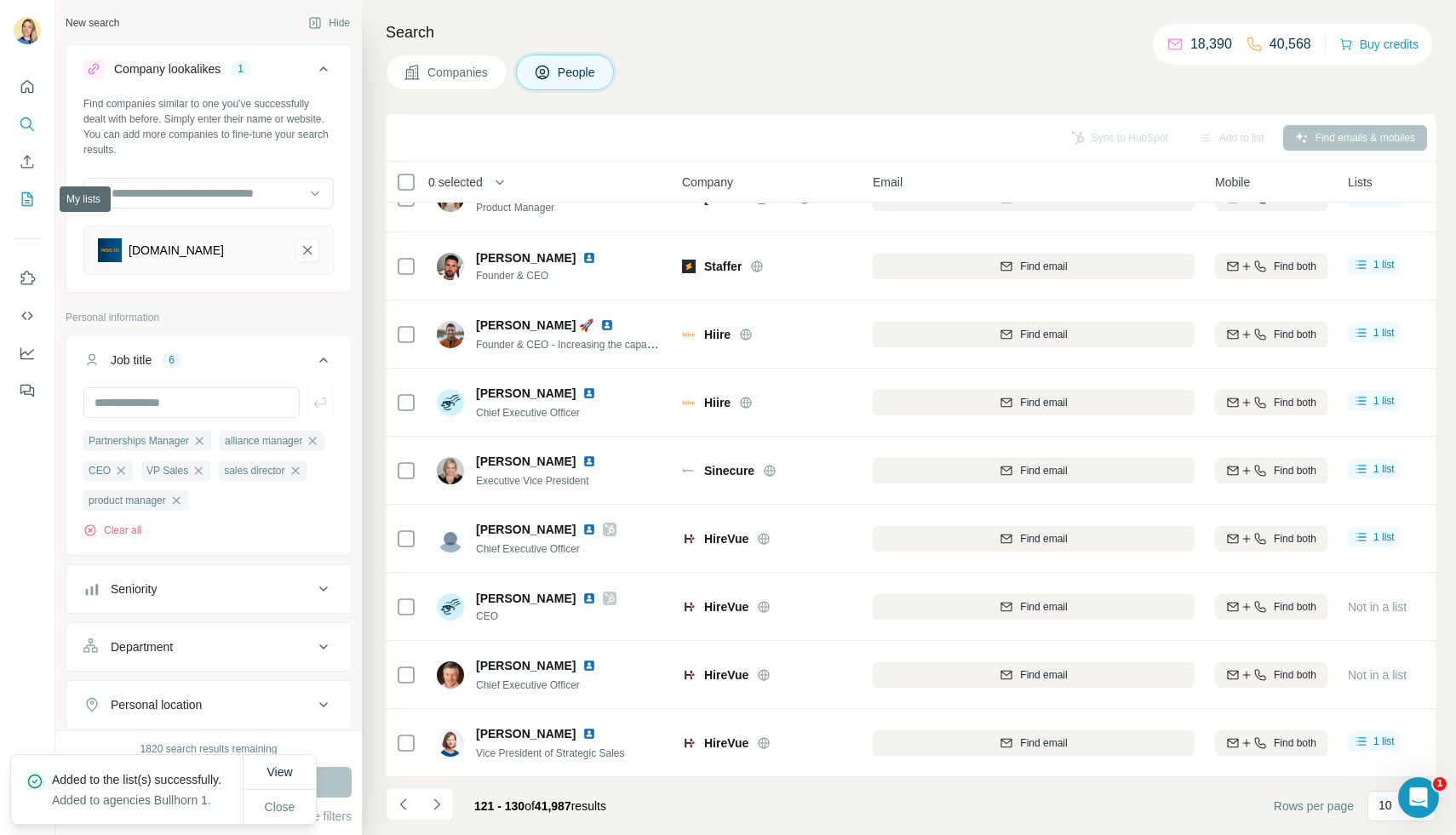
click at [26, 198] on icon "My lists" at bounding box center [27, 199] width 17 height 17
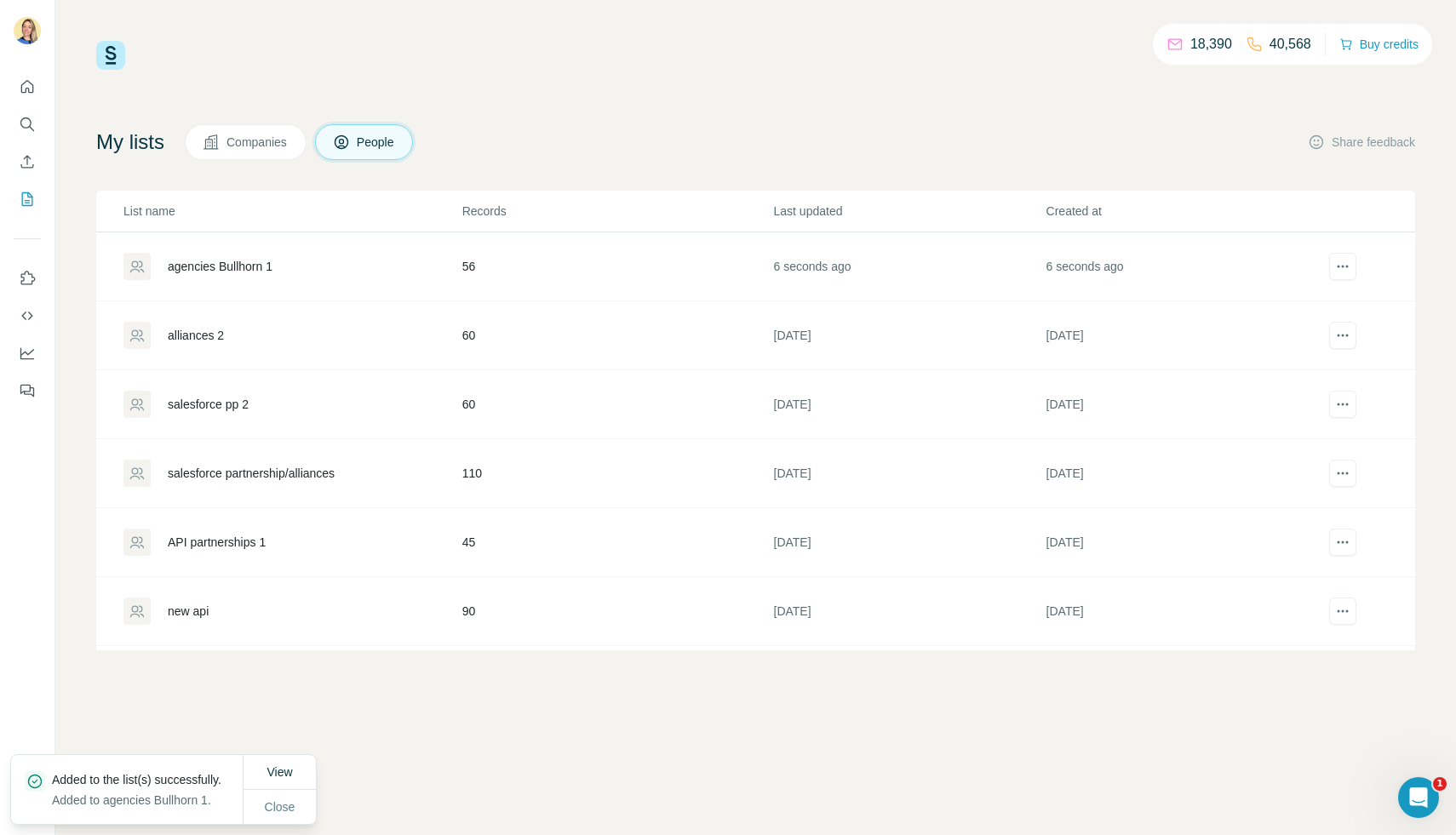
click at [244, 266] on div "agencies Bullhorn 1" at bounding box center [220, 266] width 104 height 17
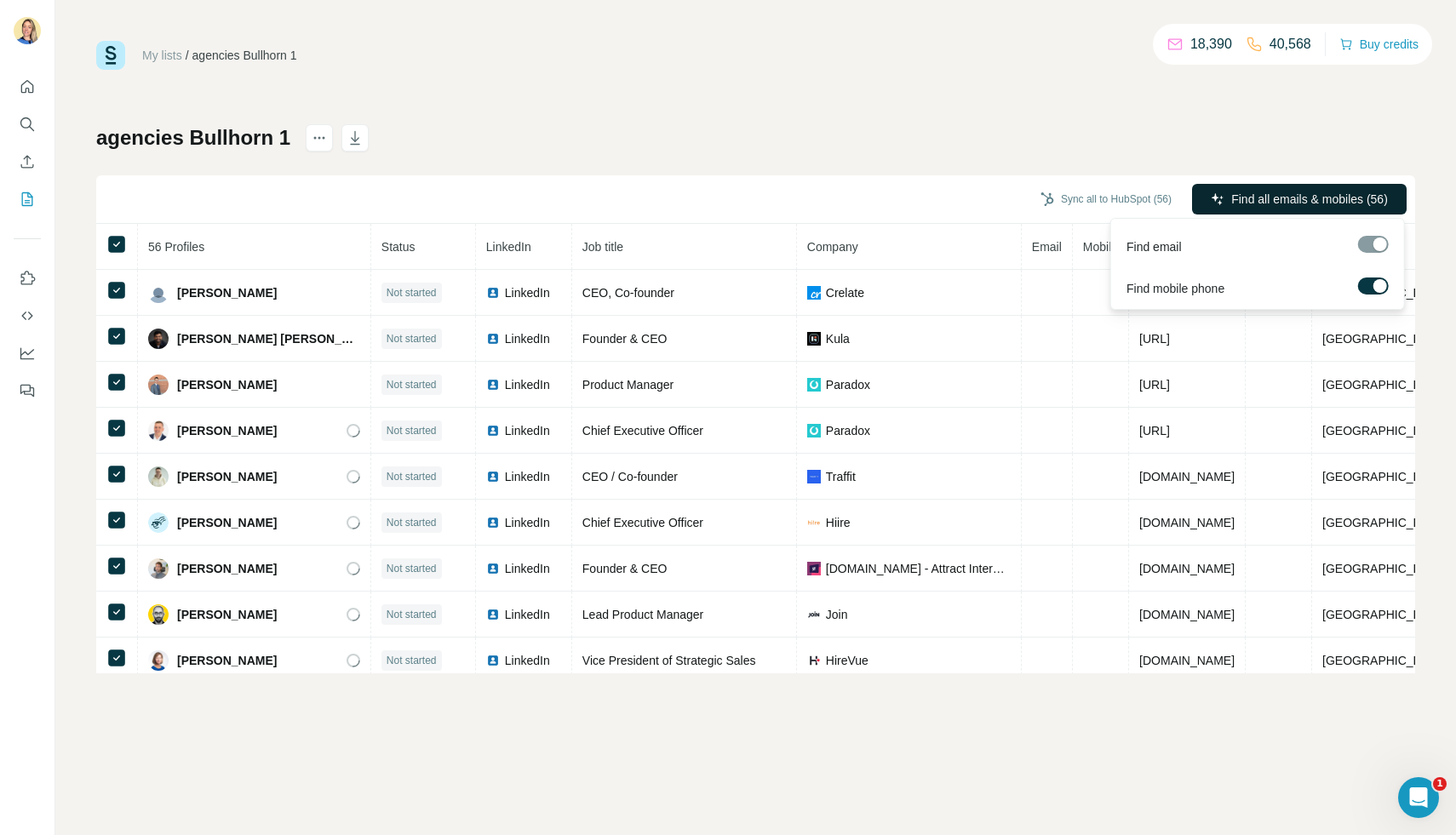
click at [1258, 195] on span "Find all emails & mobiles (56)" at bounding box center [1309, 199] width 157 height 17
